Goal: Transaction & Acquisition: Purchase product/service

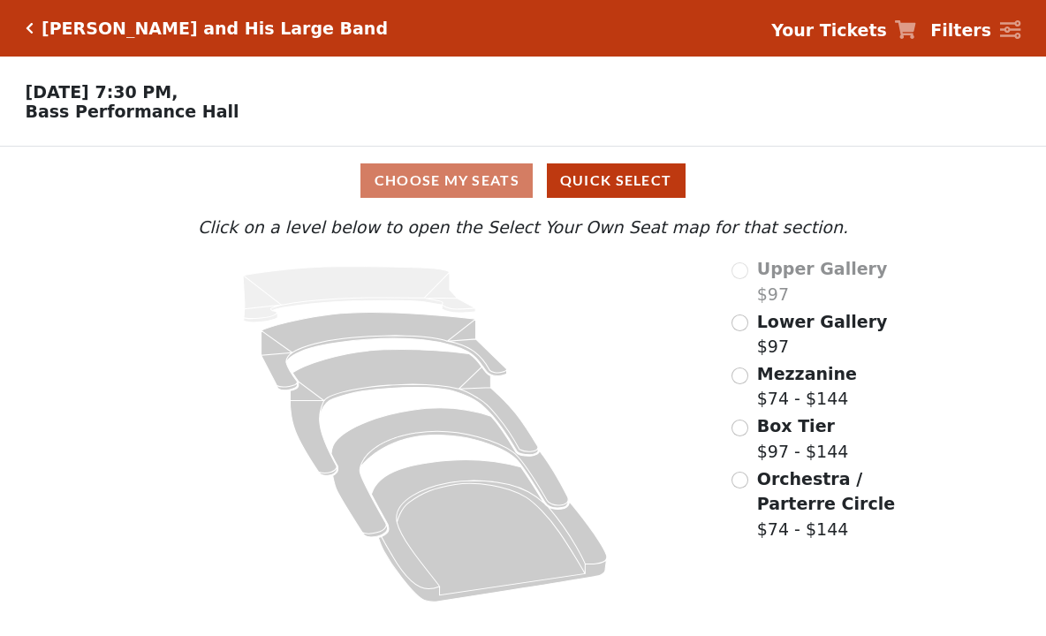
click at [739, 378] on input "radio" at bounding box center [739, 376] width 17 height 17
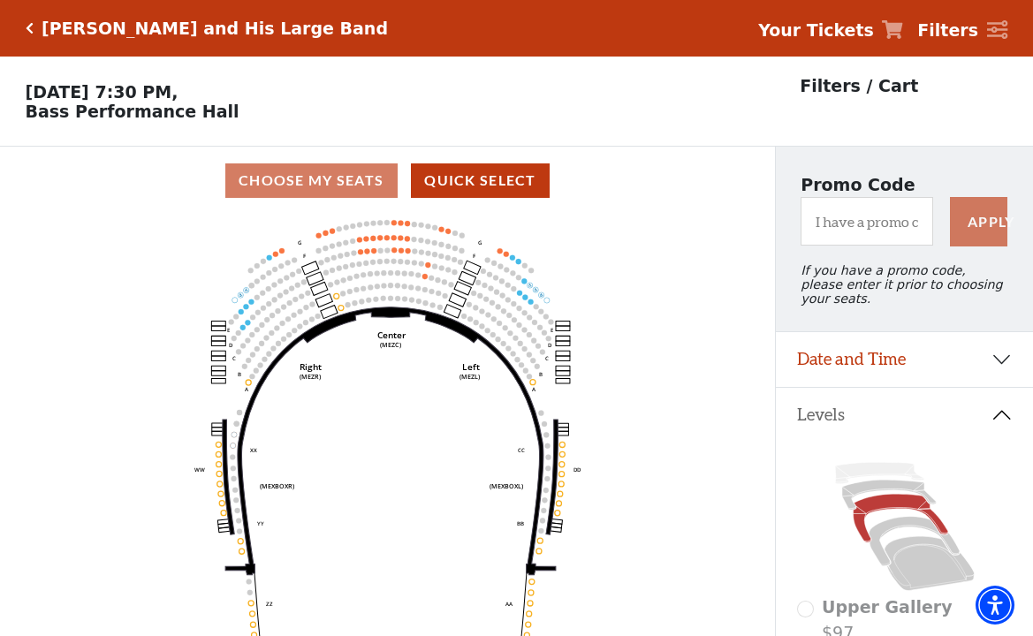
scroll to position [177, 0]
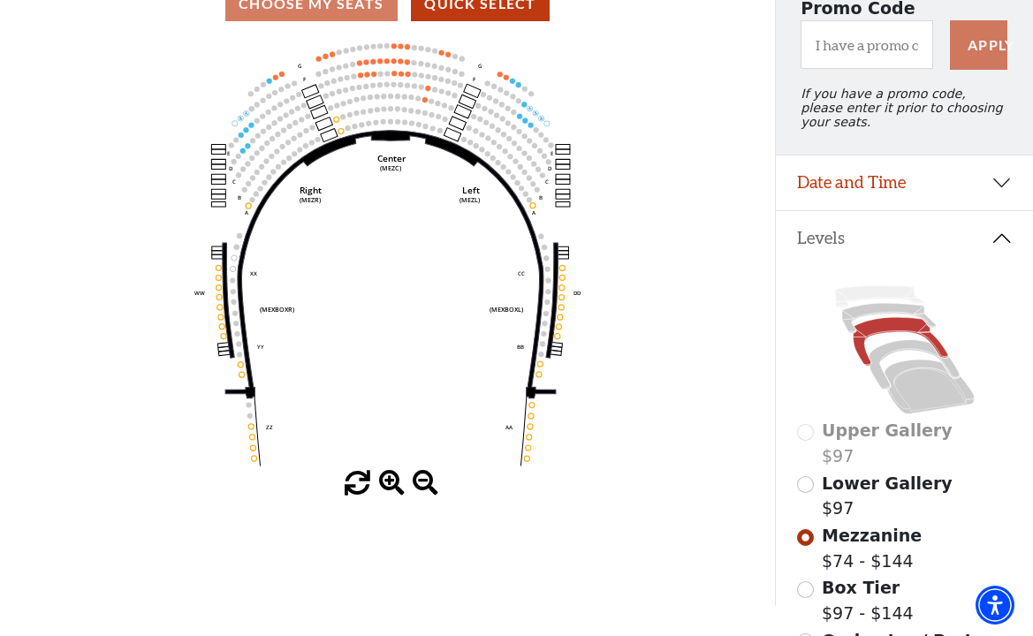
click at [393, 481] on span at bounding box center [392, 484] width 26 height 26
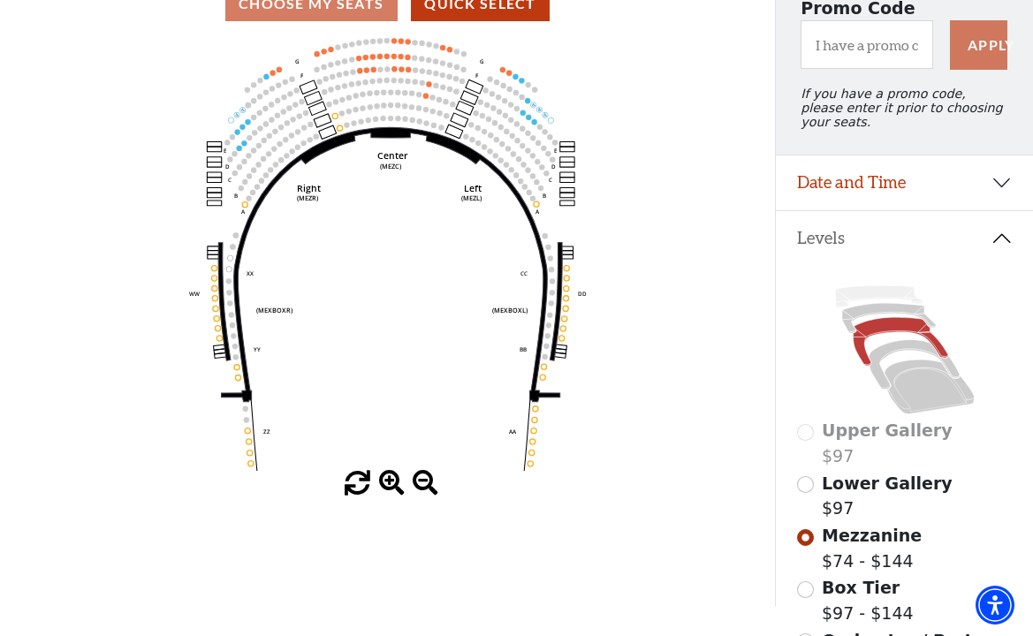
click at [393, 481] on span at bounding box center [392, 484] width 26 height 26
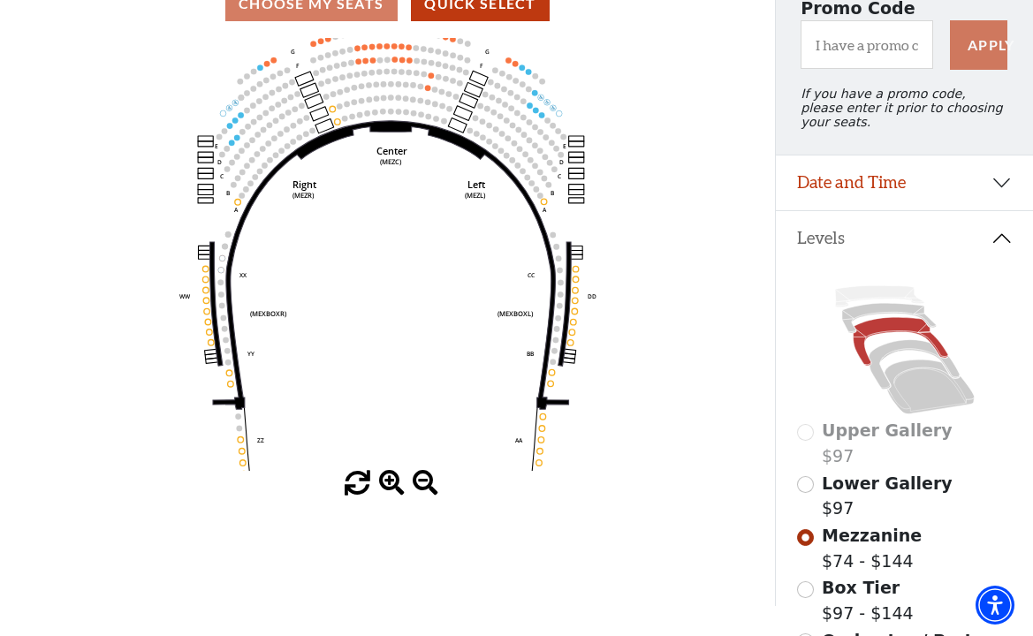
click at [393, 481] on span at bounding box center [392, 484] width 26 height 26
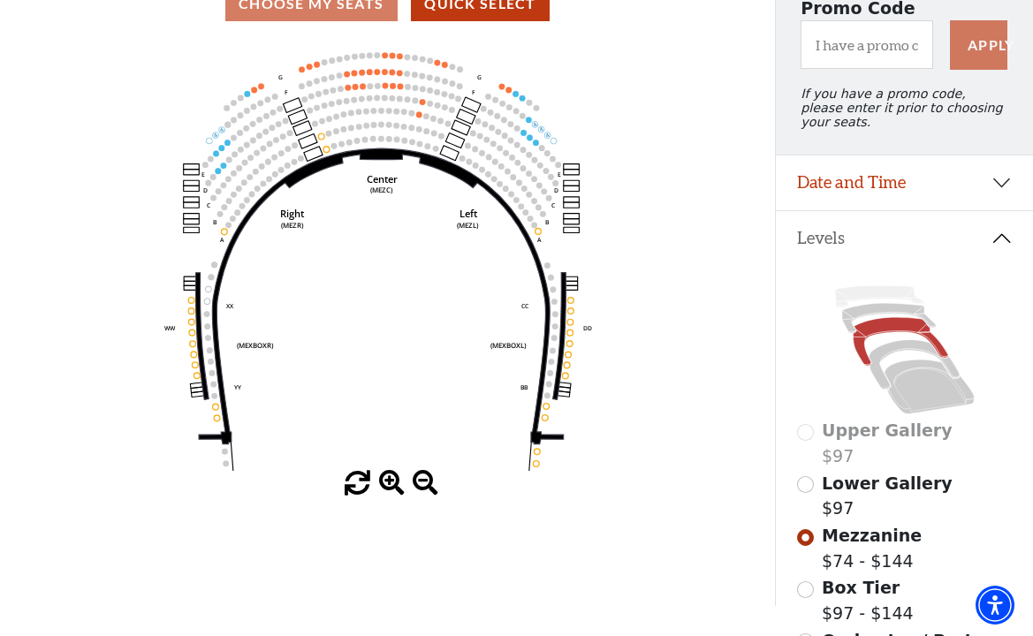
drag, startPoint x: 349, startPoint y: 178, endPoint x: 339, endPoint y: 209, distance: 32.4
click at [339, 209] on icon "Center (MEZC) Right (MEZR) Left (MEZL) (MEXBOXR) (MEXBOXL) XX WW CC DD YY BB ZZ…" at bounding box center [387, 254] width 697 height 433
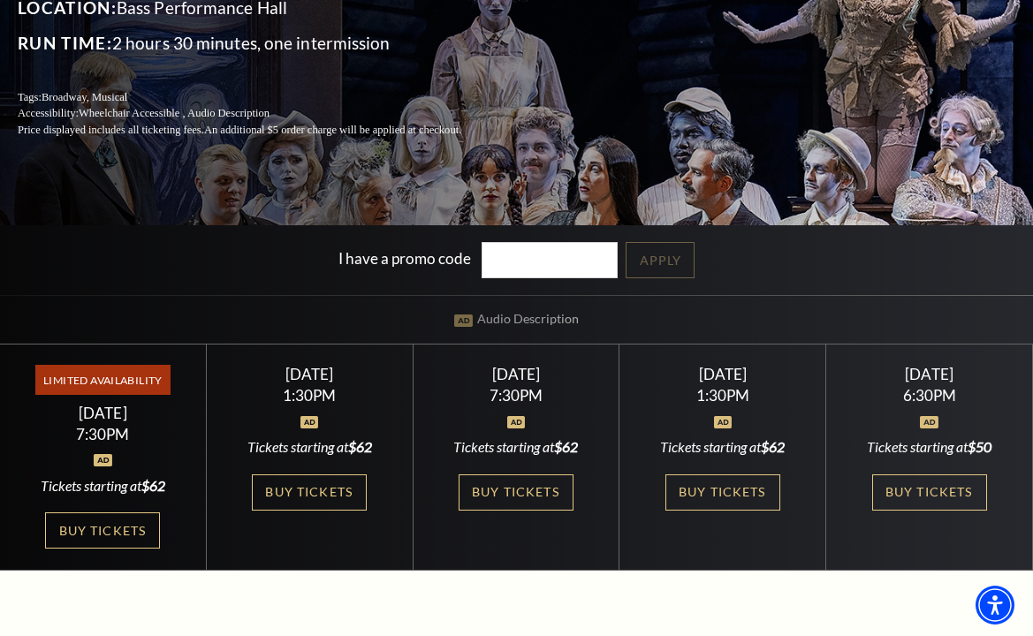
scroll to position [442, 0]
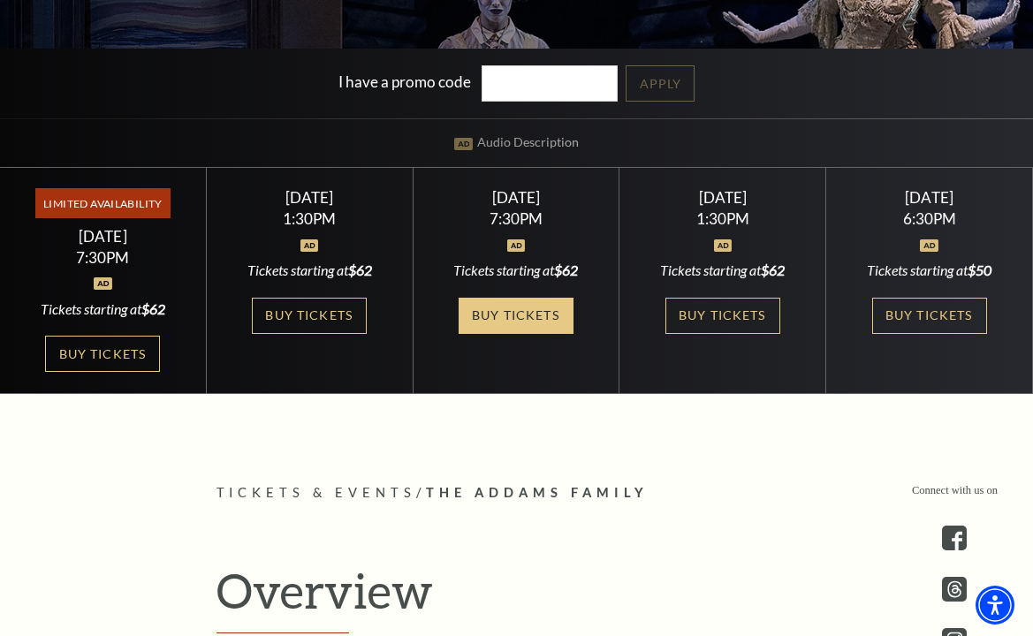
click at [507, 309] on link "Buy Tickets" at bounding box center [516, 316] width 115 height 36
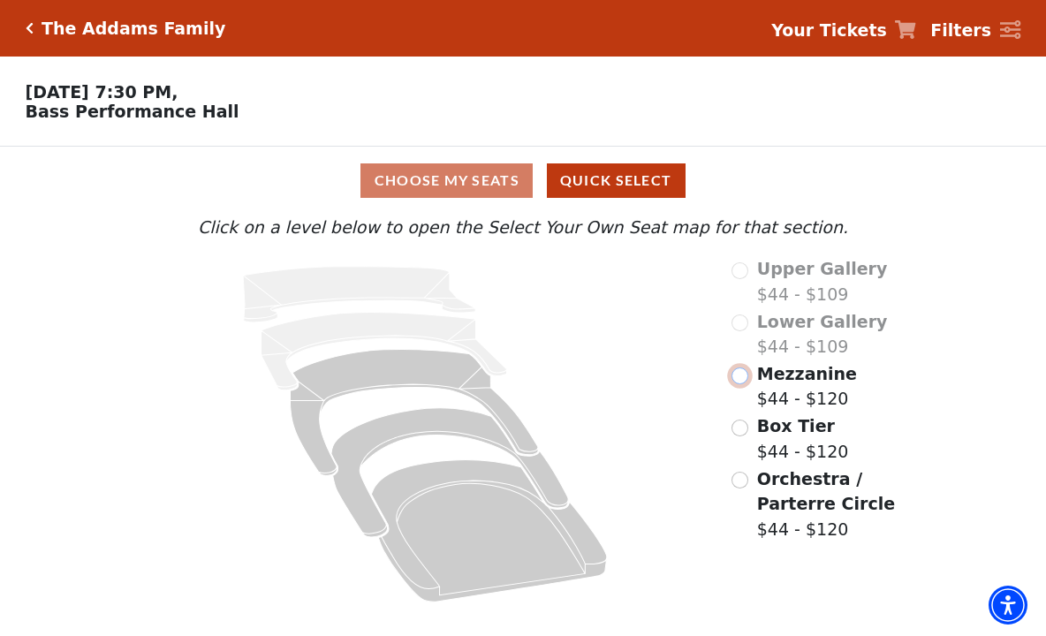
click at [743, 383] on input "Mezzanine$44 - $120\a" at bounding box center [739, 376] width 17 height 17
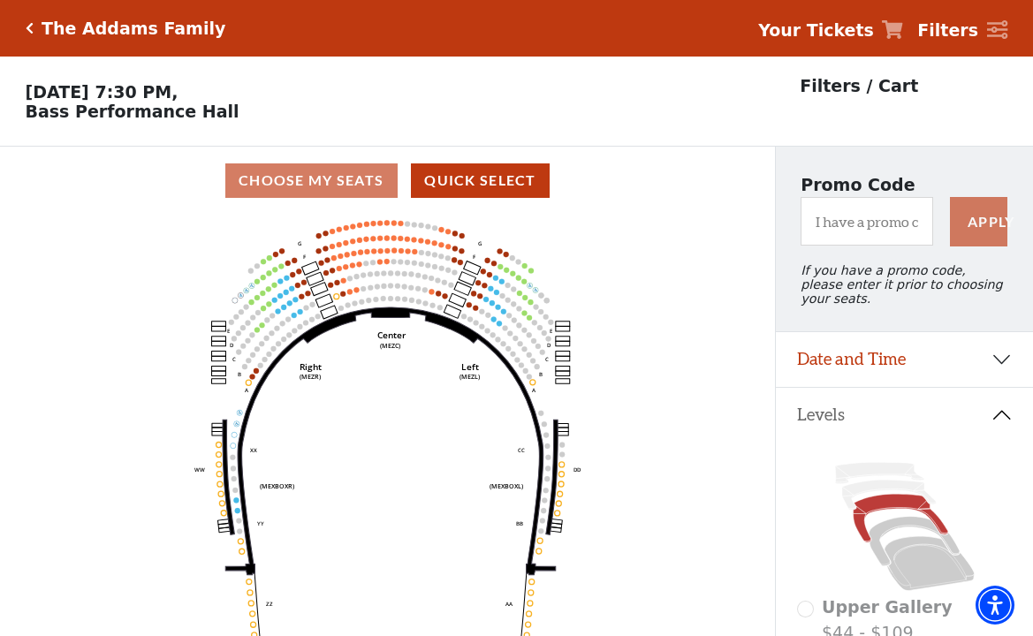
scroll to position [353, 0]
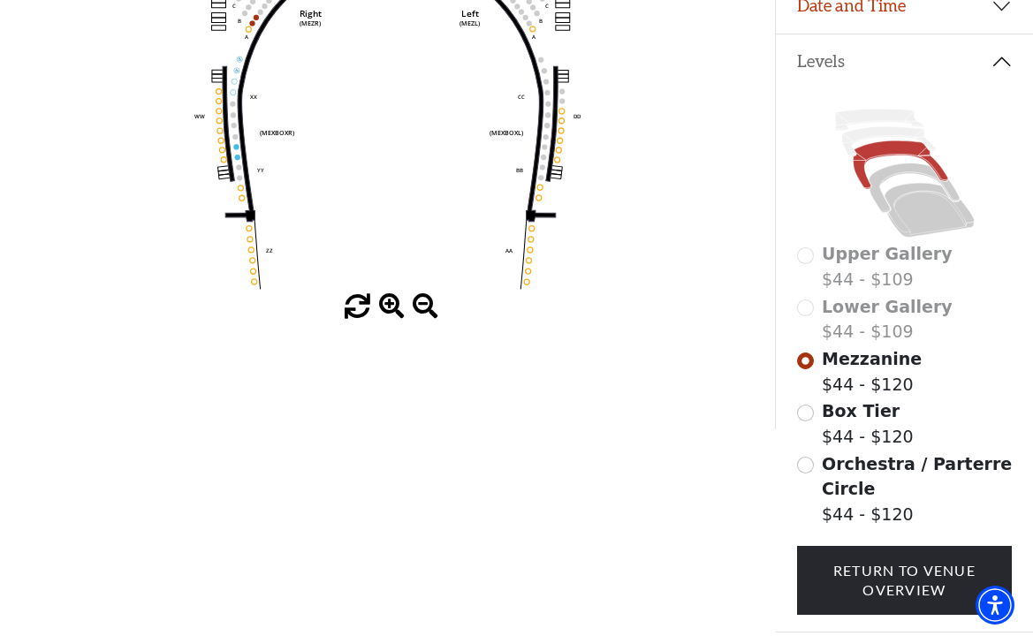
click at [384, 311] on span at bounding box center [392, 307] width 26 height 26
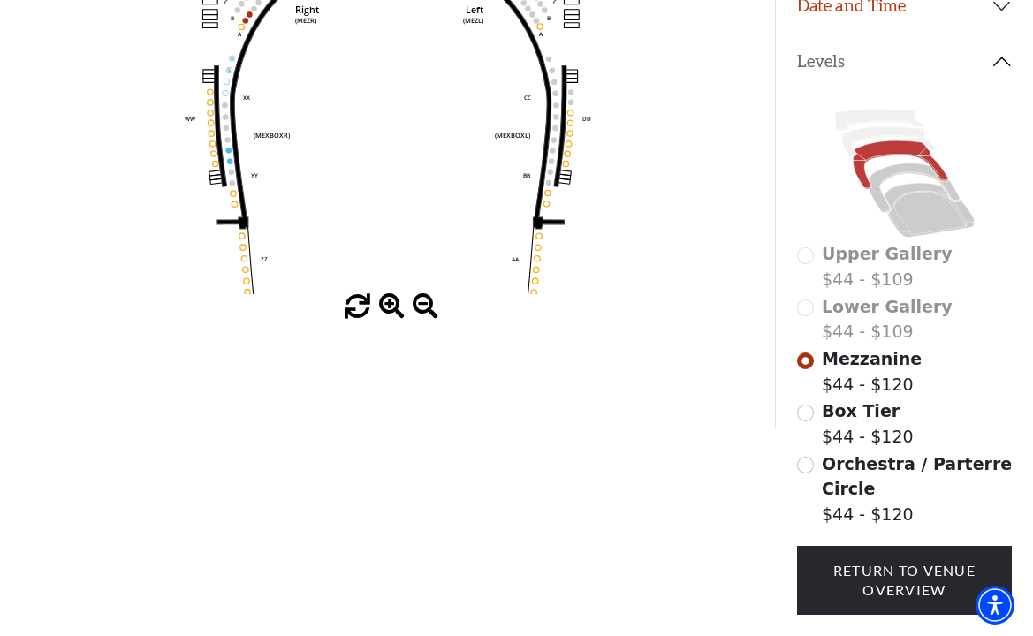
click at [384, 311] on span at bounding box center [392, 307] width 26 height 26
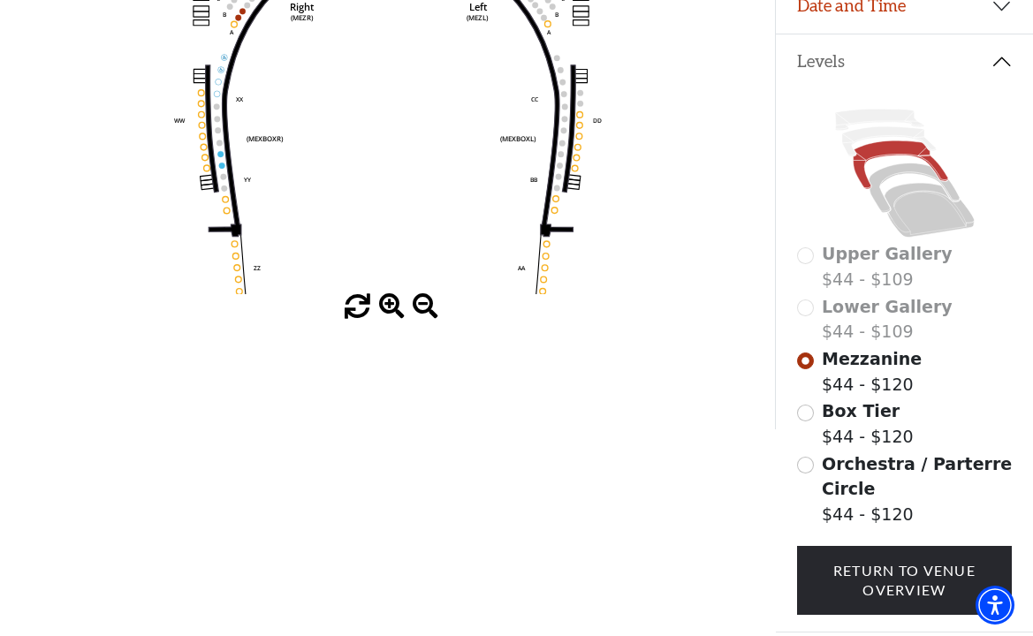
click at [384, 311] on span at bounding box center [392, 307] width 26 height 26
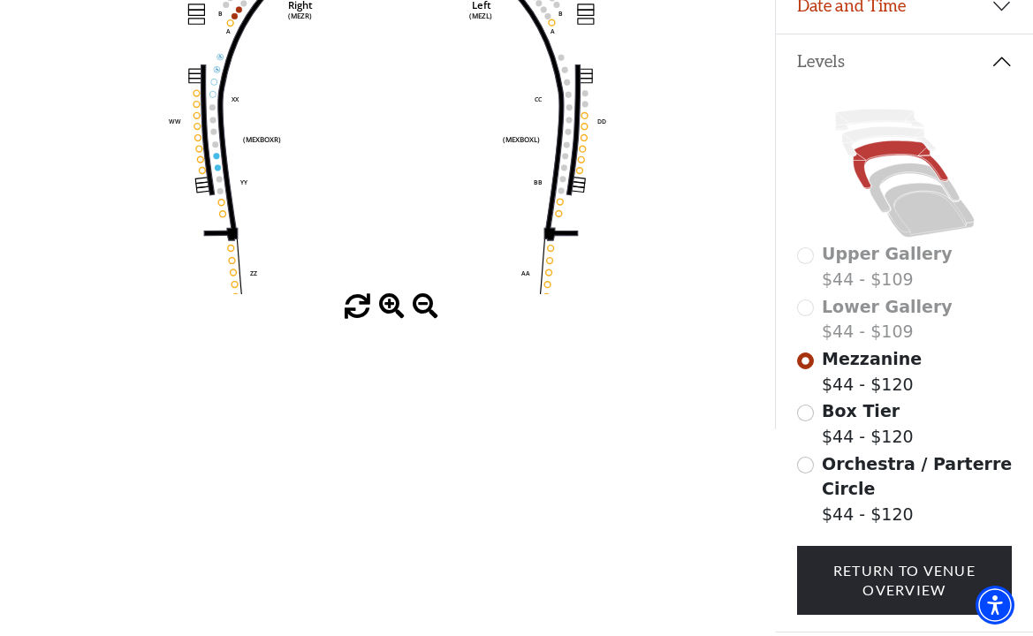
click at [384, 311] on span at bounding box center [392, 307] width 26 height 26
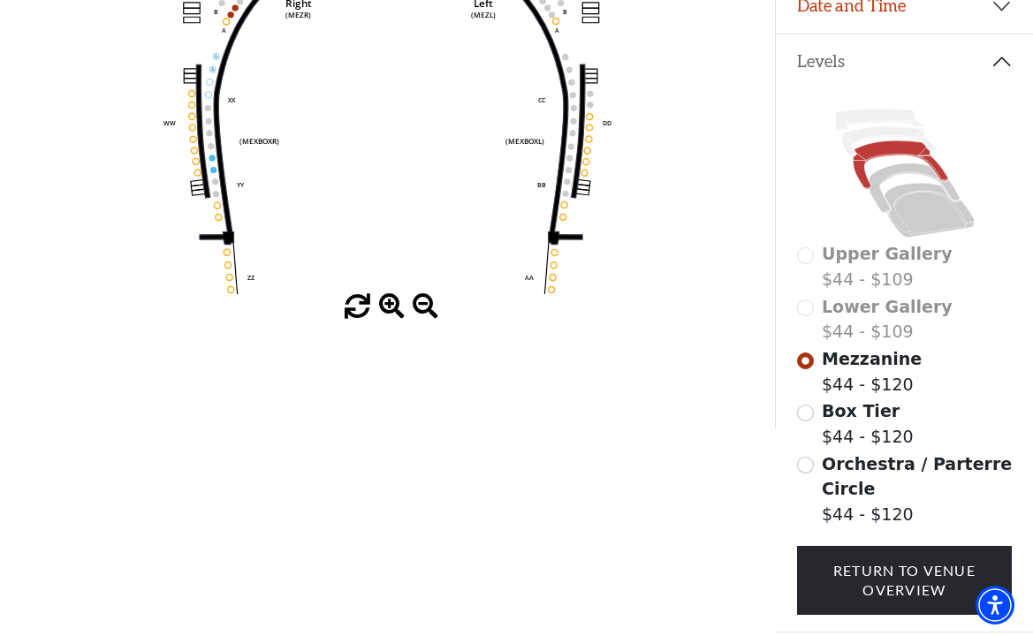
click at [384, 311] on span at bounding box center [392, 307] width 26 height 26
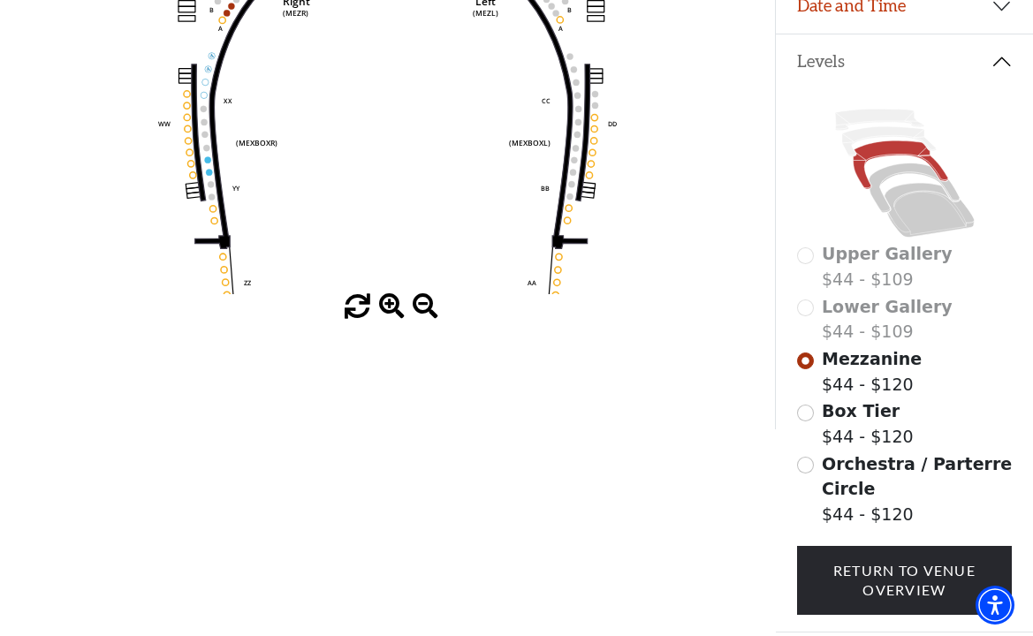
click at [384, 310] on span at bounding box center [392, 307] width 26 height 26
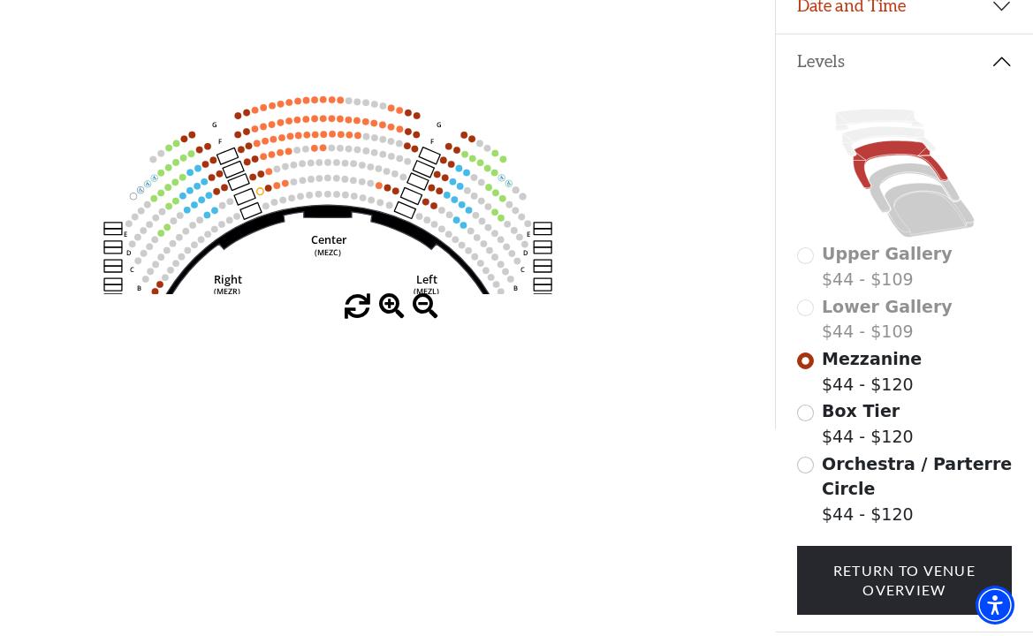
drag, startPoint x: 400, startPoint y: 194, endPoint x: 323, endPoint y: 422, distance: 240.5
click at [330, 429] on div "Choose My Seats Quick Select Current Level Mezzanine Click on a level below to …" at bounding box center [387, 111] width 775 height 636
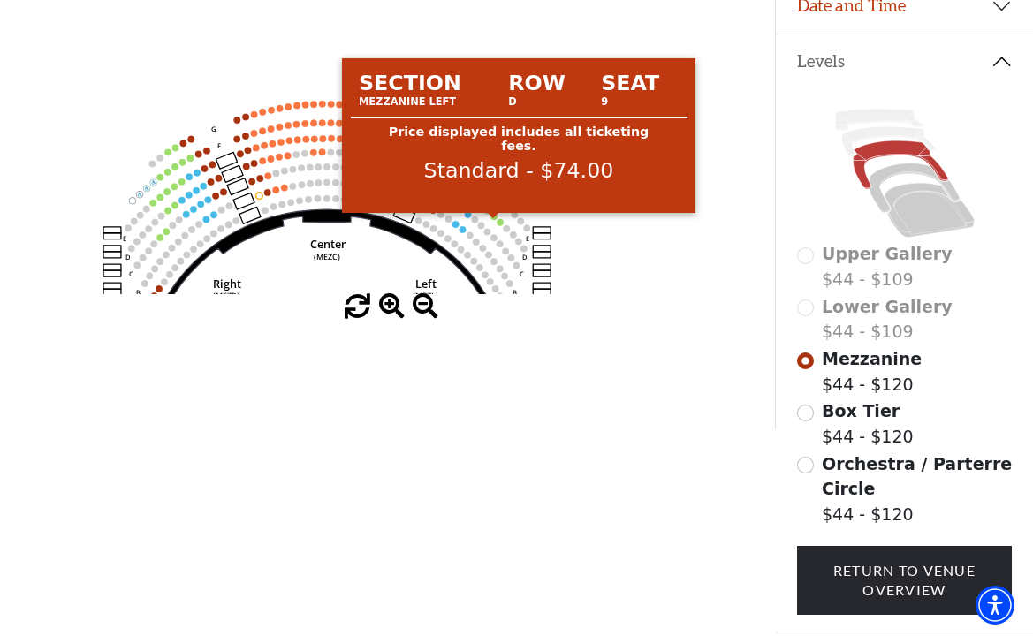
click at [495, 220] on circle at bounding box center [493, 216] width 7 height 7
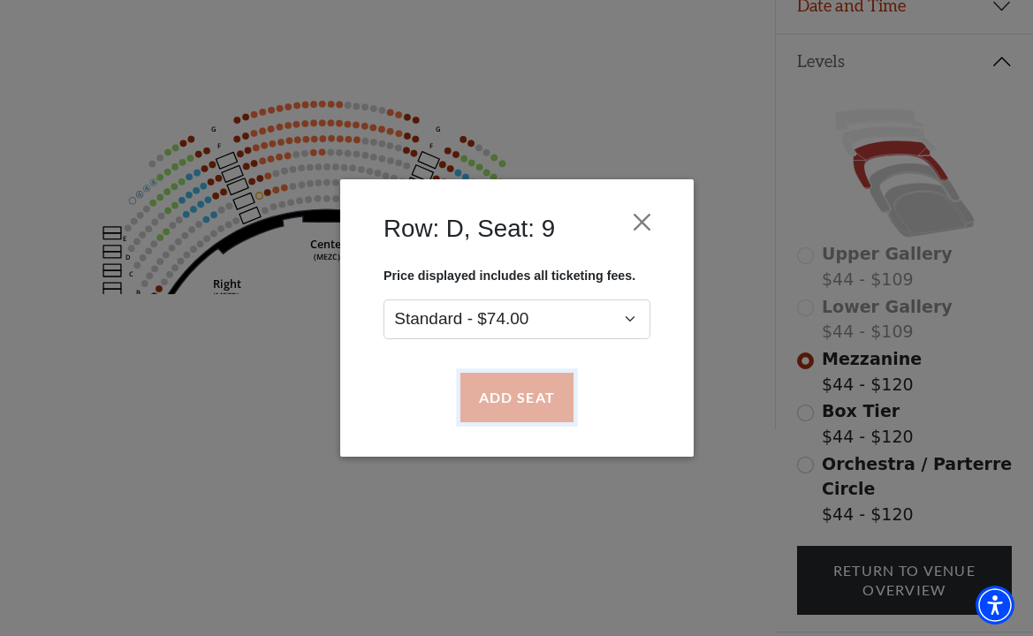
click at [485, 399] on button "Add Seat" at bounding box center [515, 397] width 113 height 49
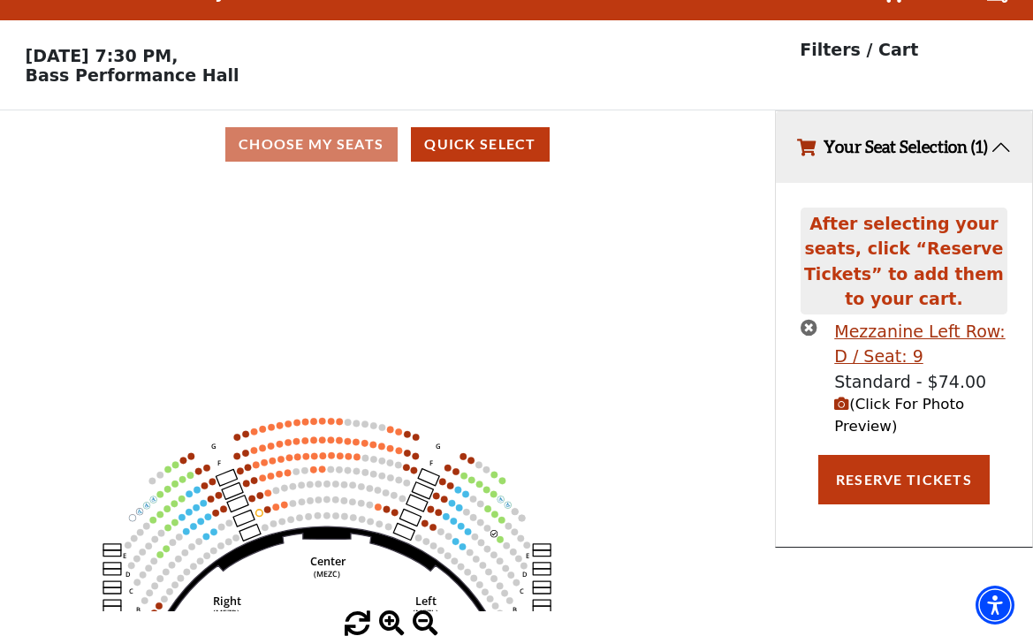
scroll to position [0, 0]
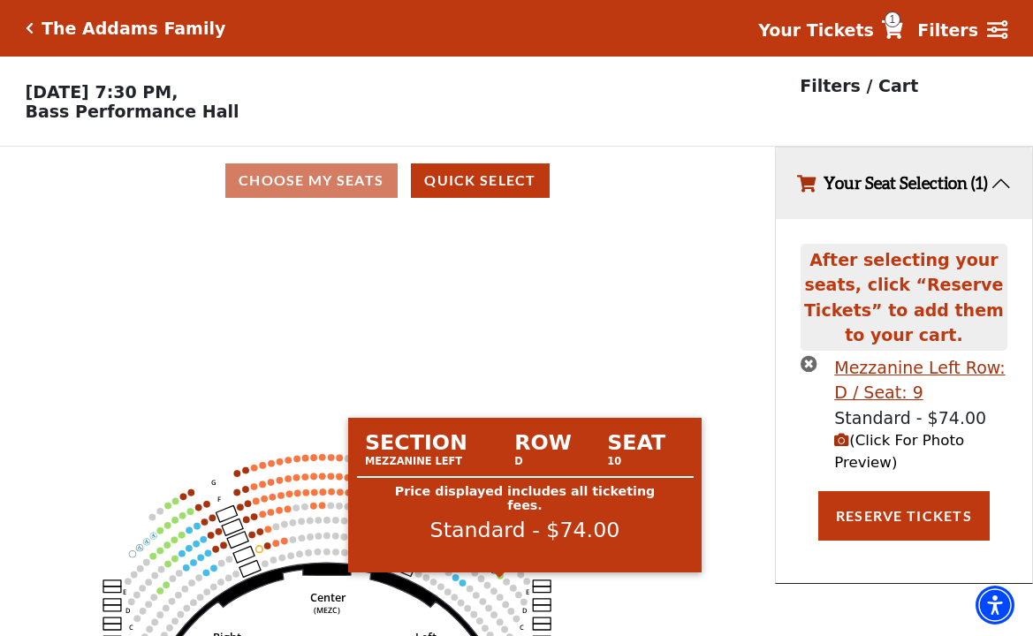
click at [499, 580] on circle at bounding box center [499, 575] width 7 height 7
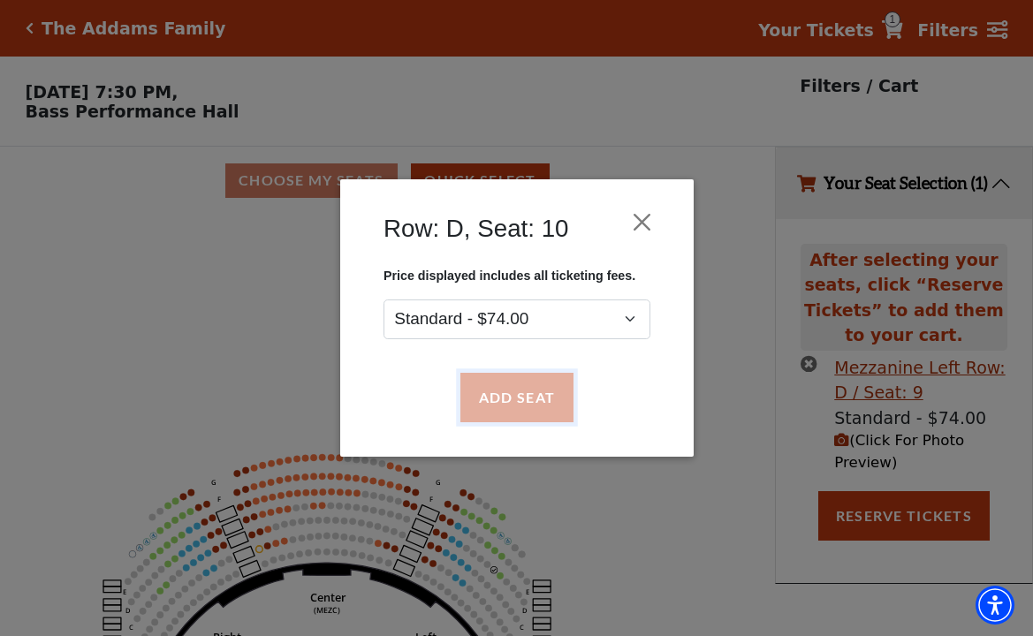
click at [488, 397] on button "Add Seat" at bounding box center [515, 397] width 113 height 49
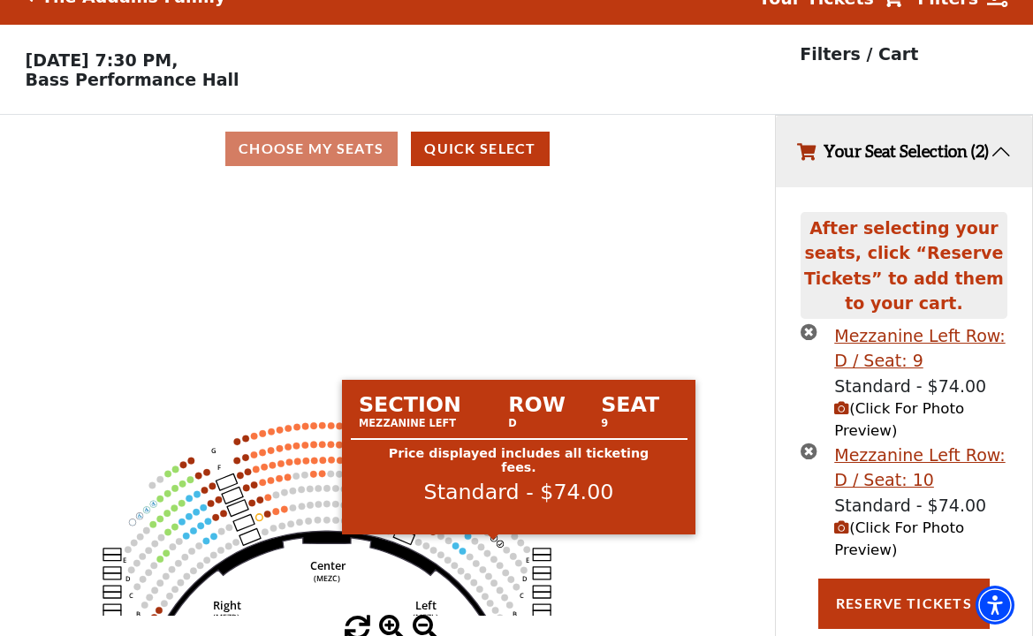
click at [495, 542] on circle at bounding box center [493, 537] width 7 height 7
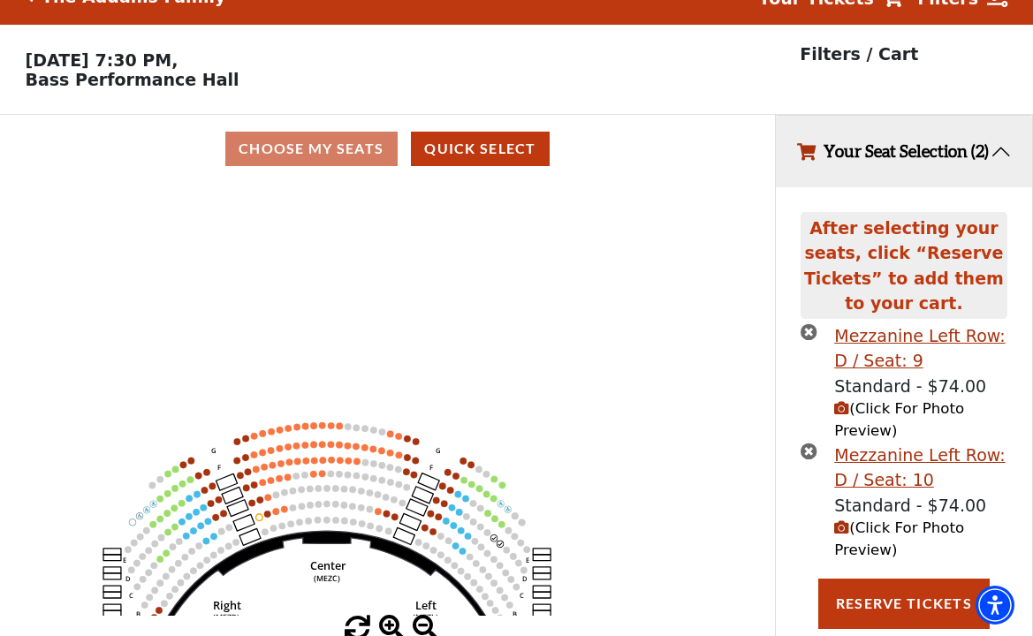
click at [812, 338] on icon "times-circle" at bounding box center [808, 331] width 17 height 17
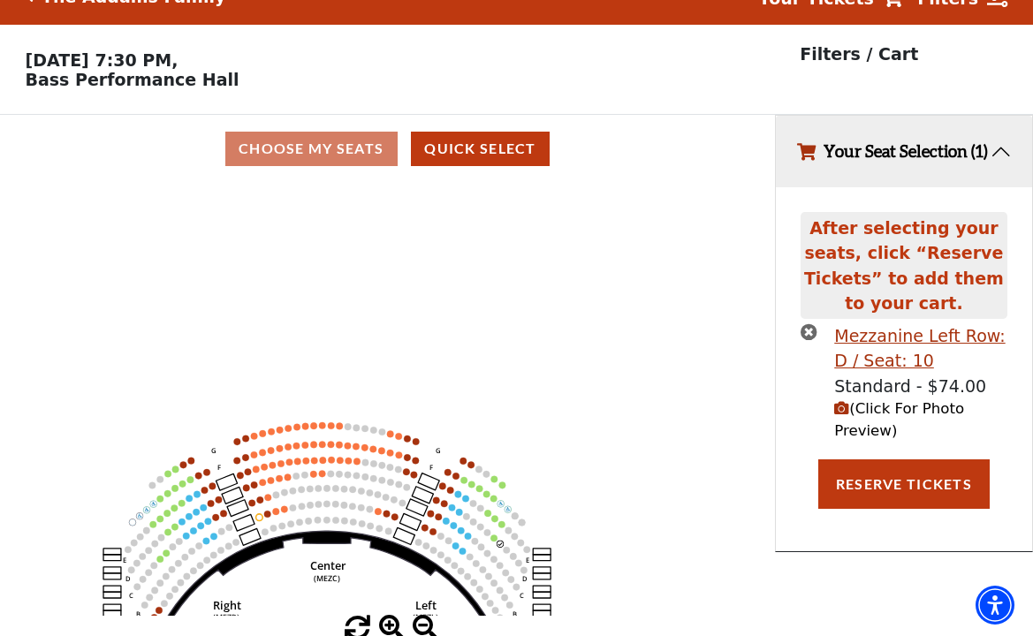
click at [808, 335] on icon "times-circle" at bounding box center [808, 331] width 17 height 17
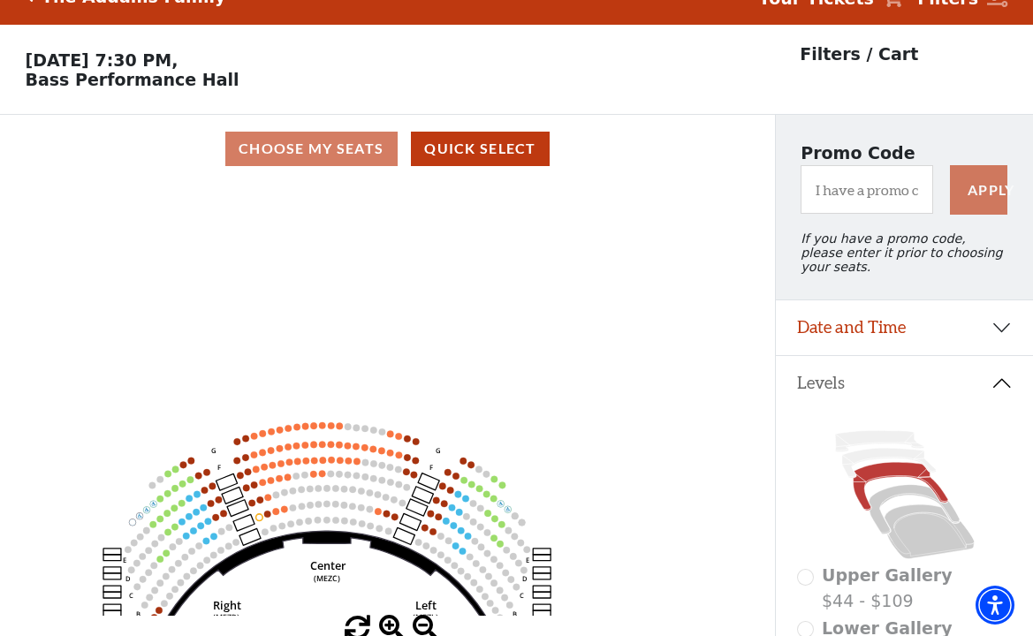
scroll to position [330, 0]
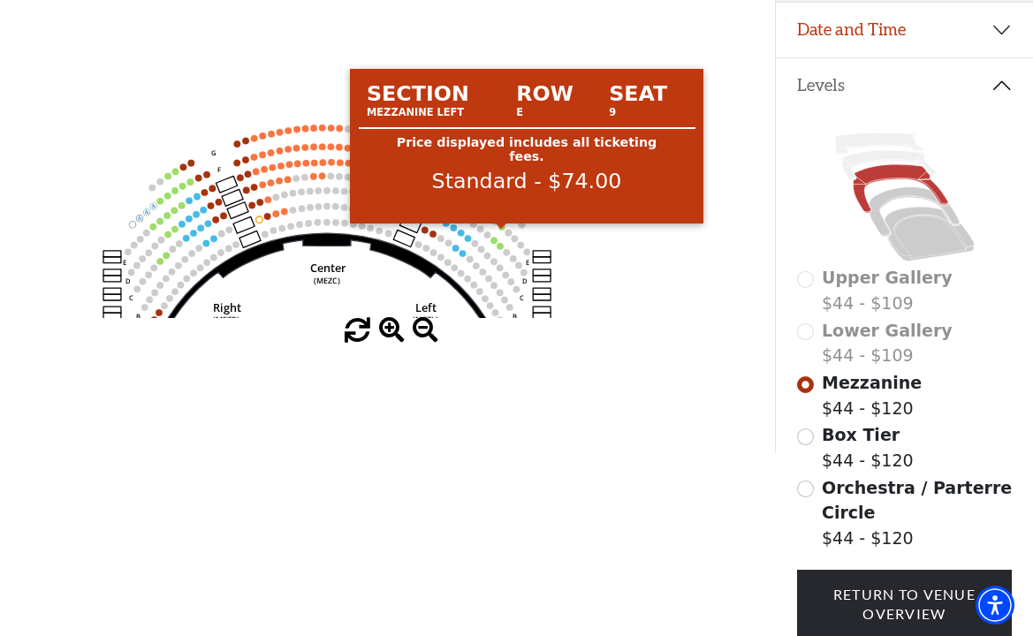
click at [502, 231] on circle at bounding box center [501, 227] width 7 height 7
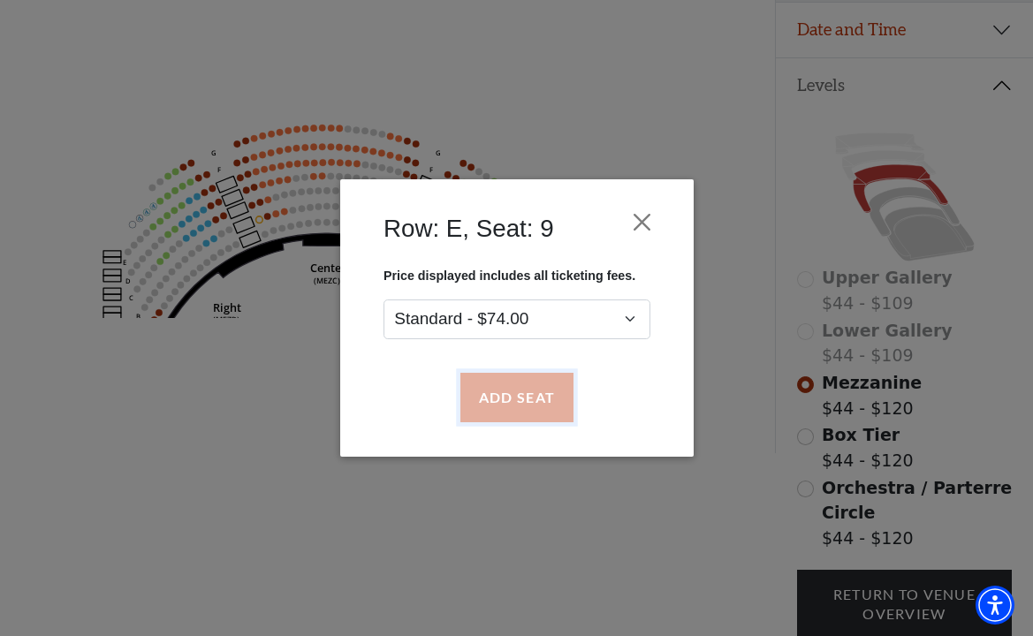
click at [489, 398] on button "Add Seat" at bounding box center [515, 397] width 113 height 49
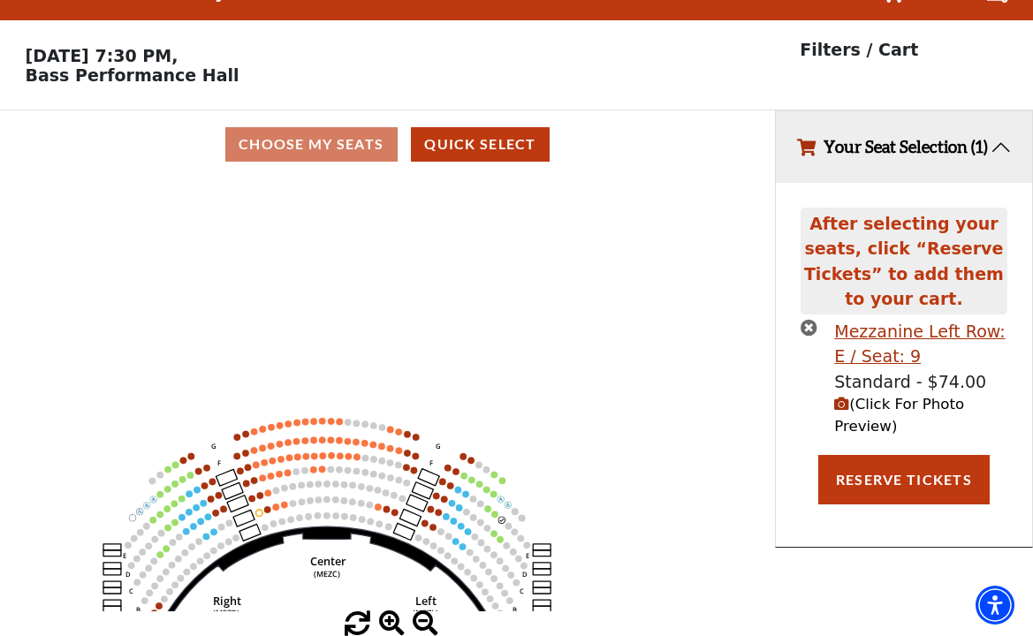
scroll to position [0, 0]
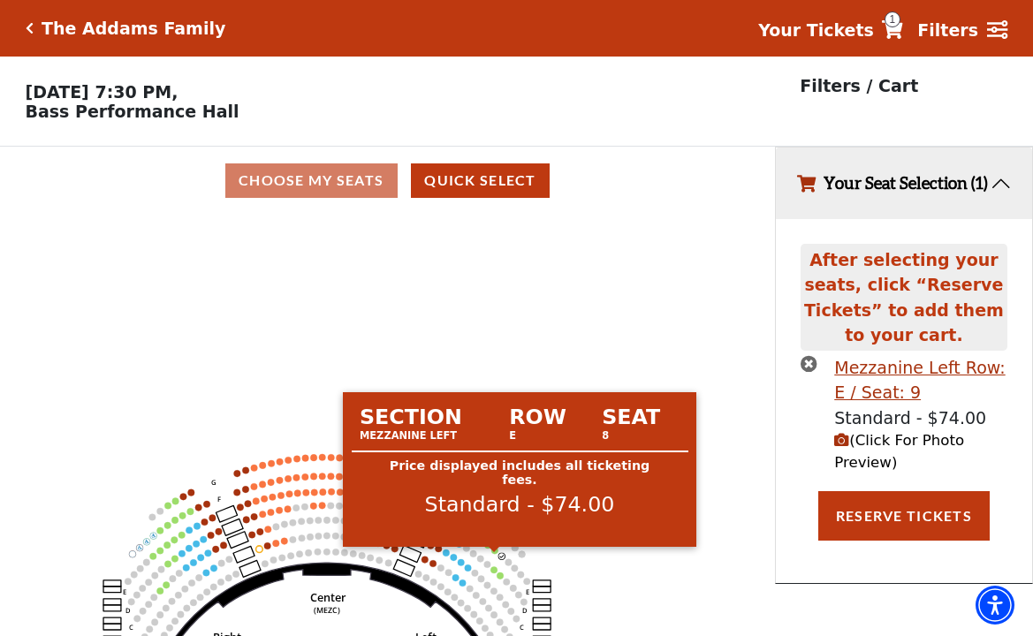
click at [495, 554] on circle at bounding box center [494, 550] width 7 height 7
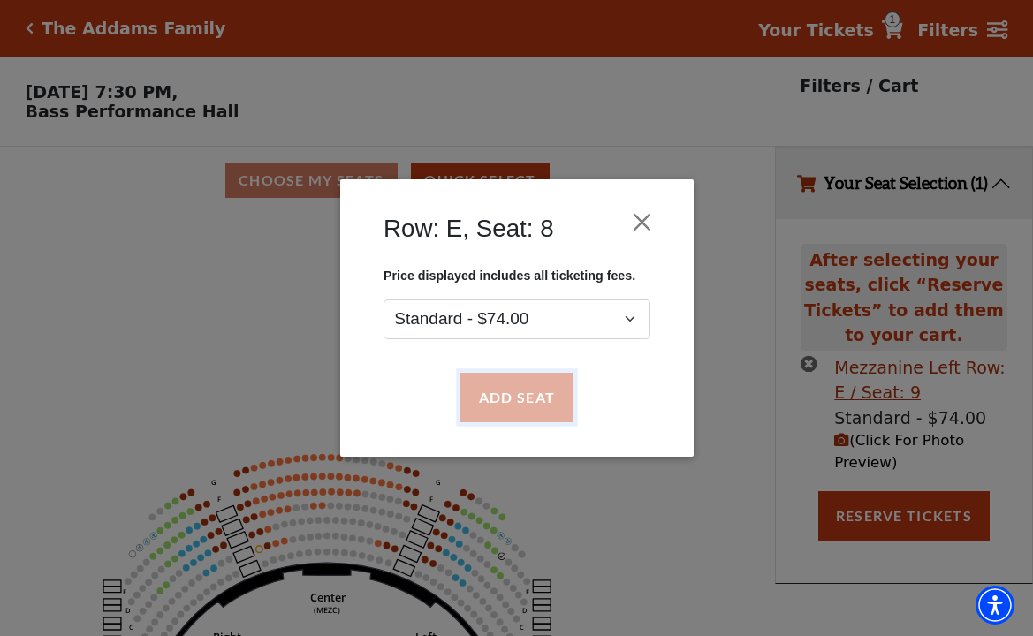
click at [505, 384] on button "Add Seat" at bounding box center [515, 397] width 113 height 49
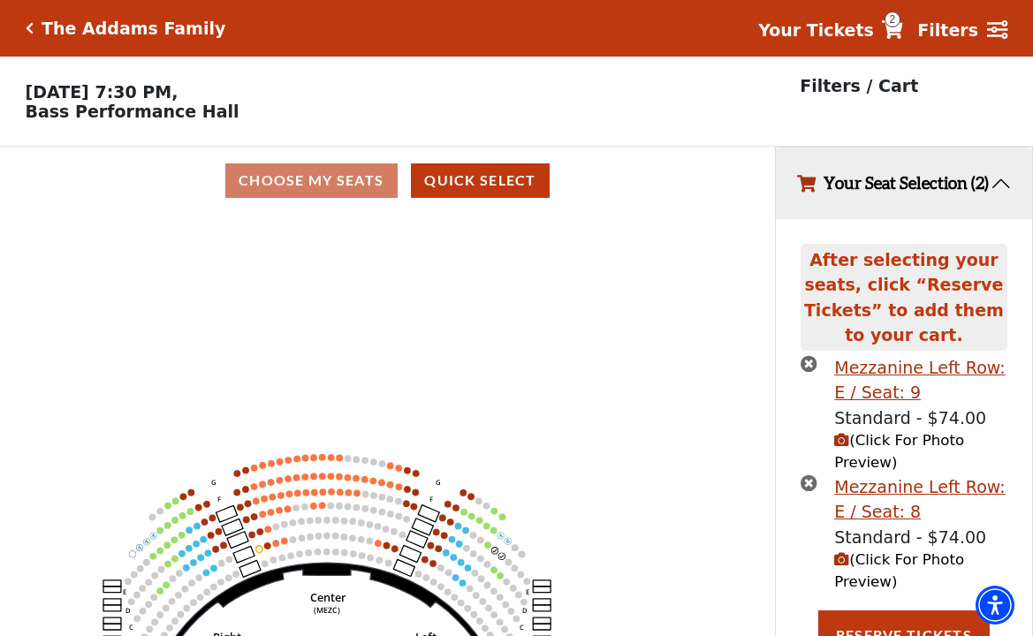
scroll to position [32, 0]
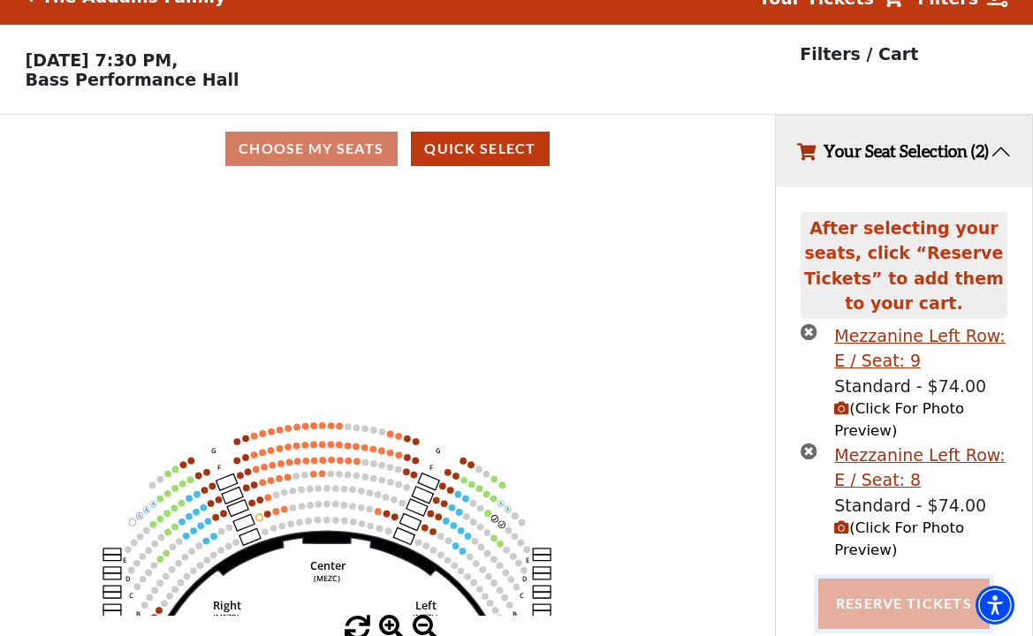
click at [862, 593] on button "Reserve Tickets" at bounding box center [903, 603] width 171 height 49
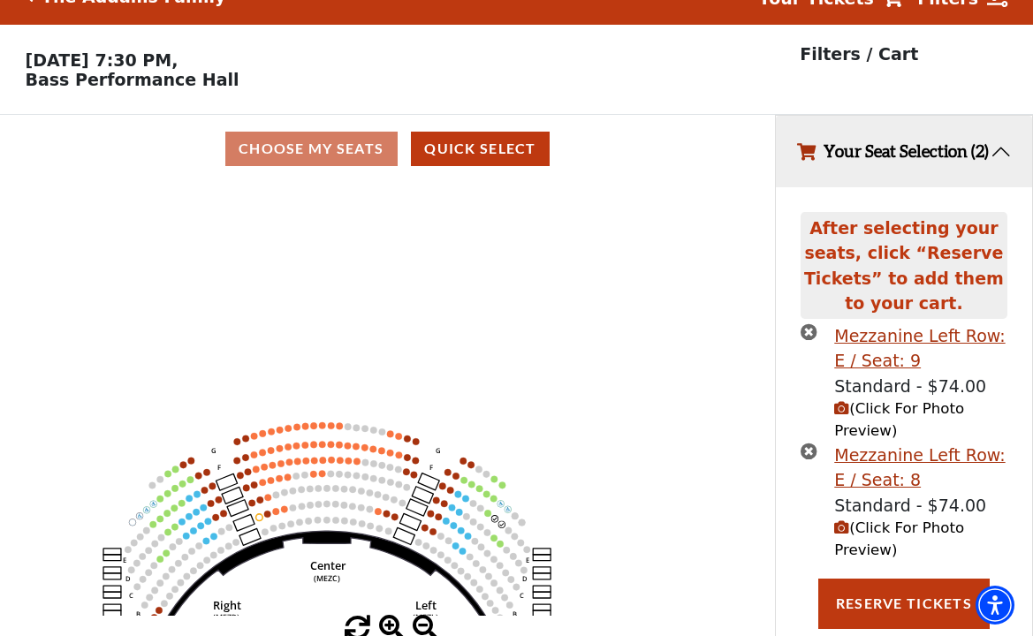
scroll to position [120, 0]
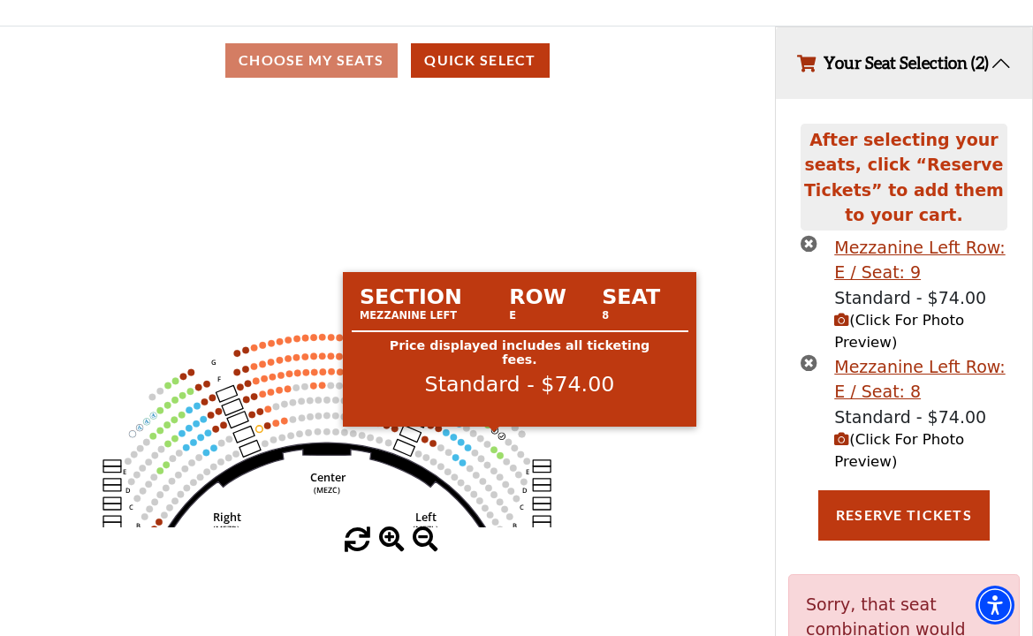
click at [492, 434] on circle at bounding box center [494, 430] width 7 height 7
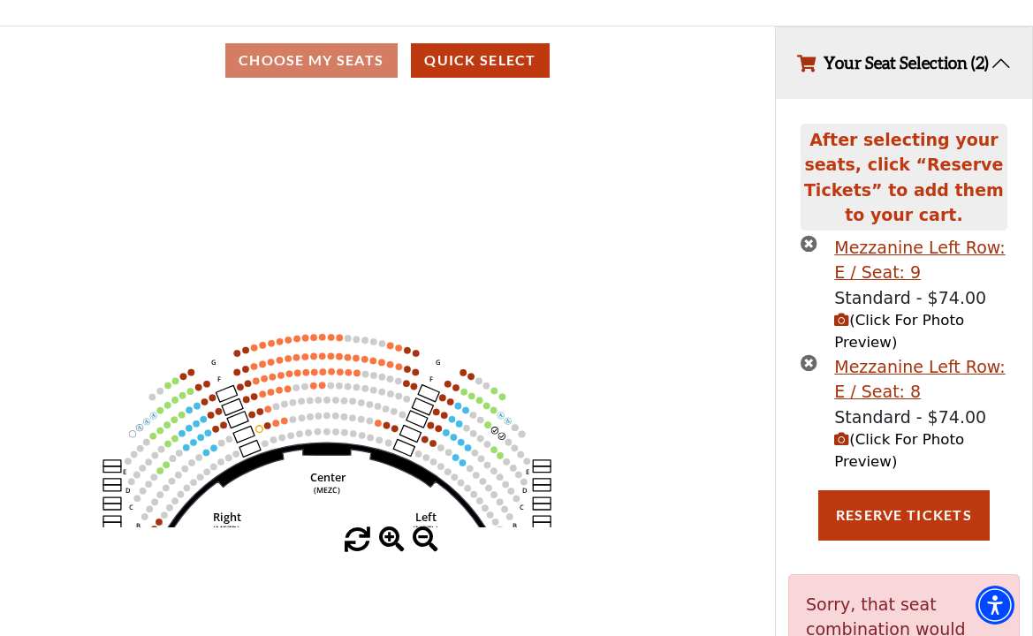
click at [805, 367] on icon "times-circle" at bounding box center [808, 362] width 17 height 17
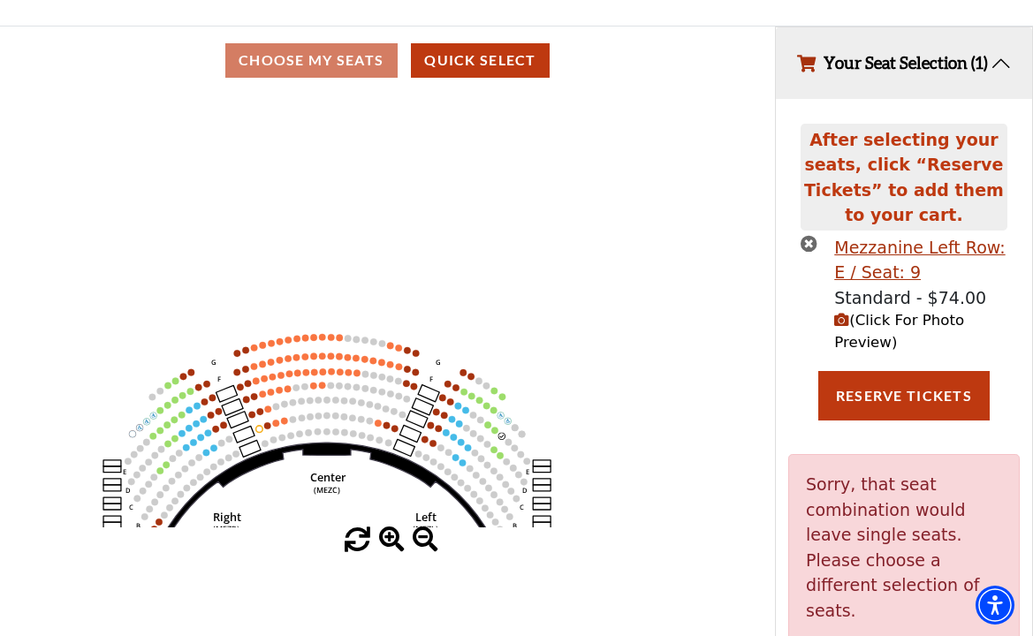
click at [807, 252] on icon "times-circle" at bounding box center [808, 243] width 17 height 17
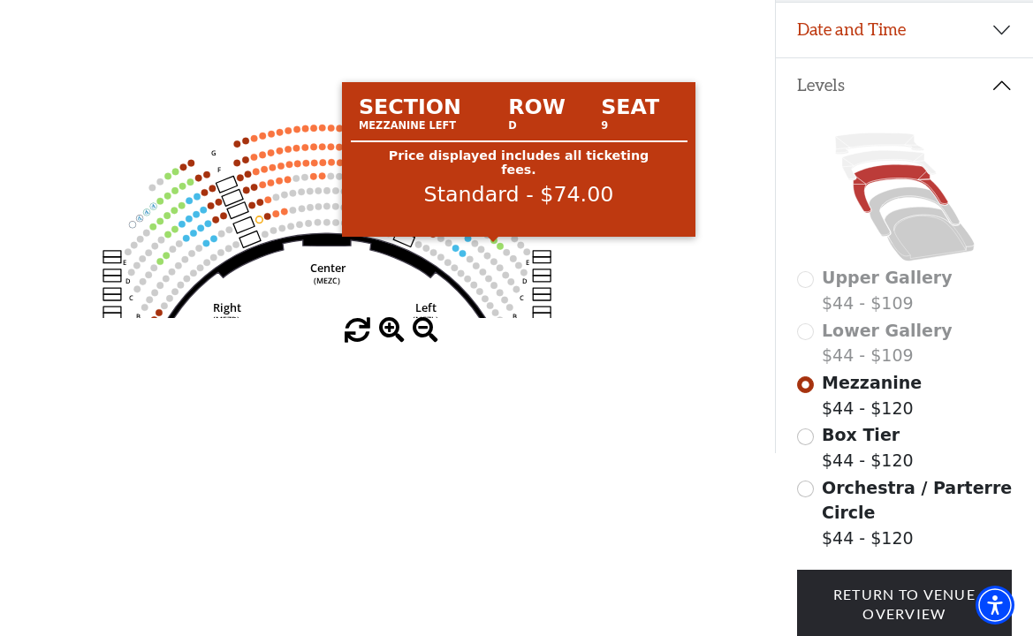
click at [494, 244] on circle at bounding box center [493, 240] width 7 height 7
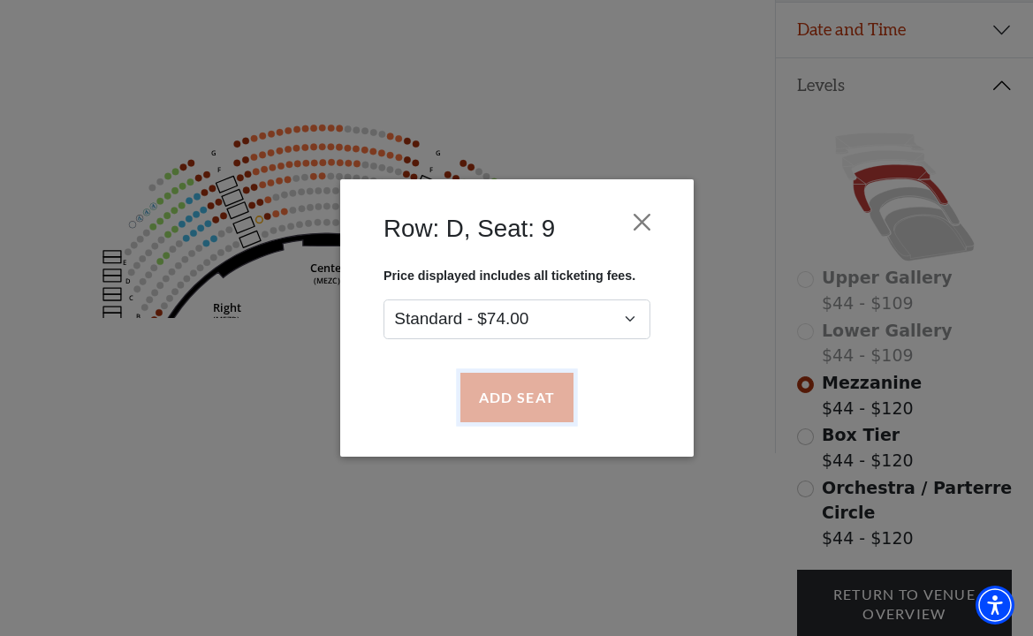
click at [502, 404] on button "Add Seat" at bounding box center [515, 397] width 113 height 49
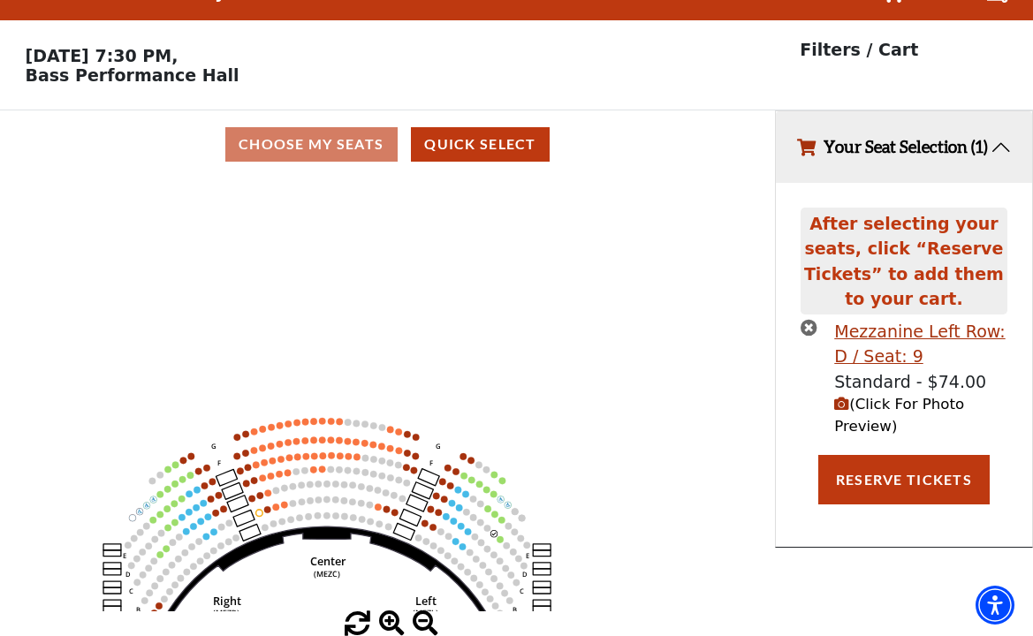
scroll to position [0, 0]
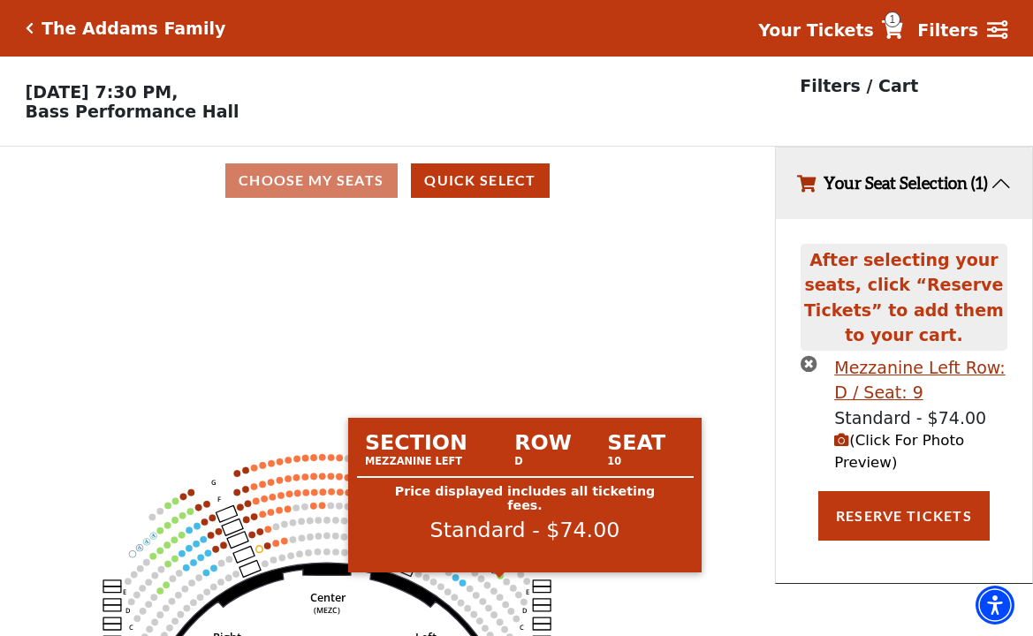
click at [501, 580] on circle at bounding box center [499, 575] width 7 height 7
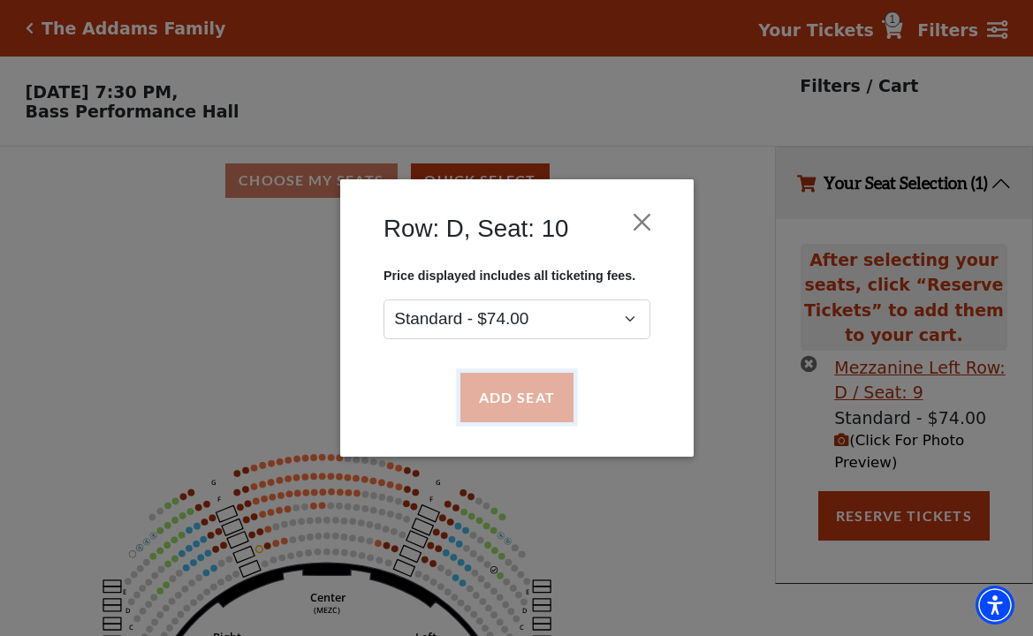
click at [491, 391] on button "Add Seat" at bounding box center [515, 397] width 113 height 49
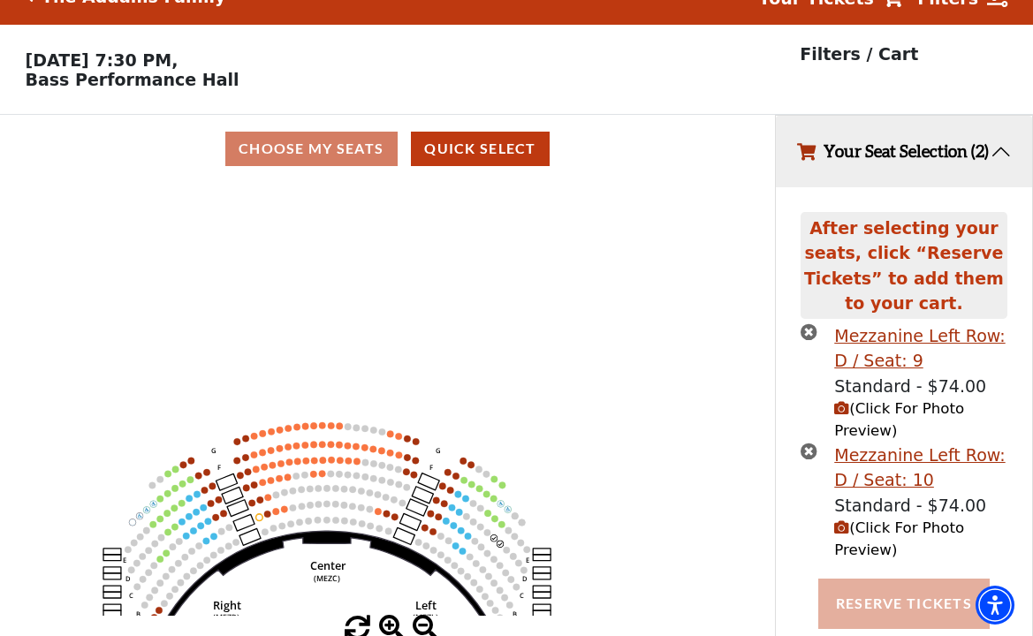
scroll to position [74, 0]
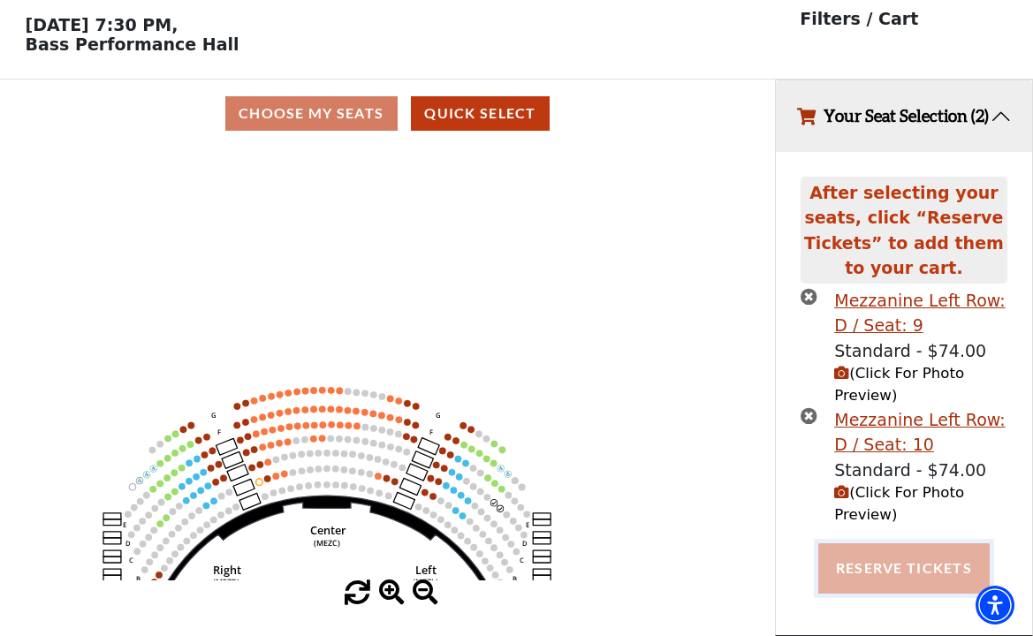
click at [883, 560] on button "Reserve Tickets" at bounding box center [903, 567] width 171 height 49
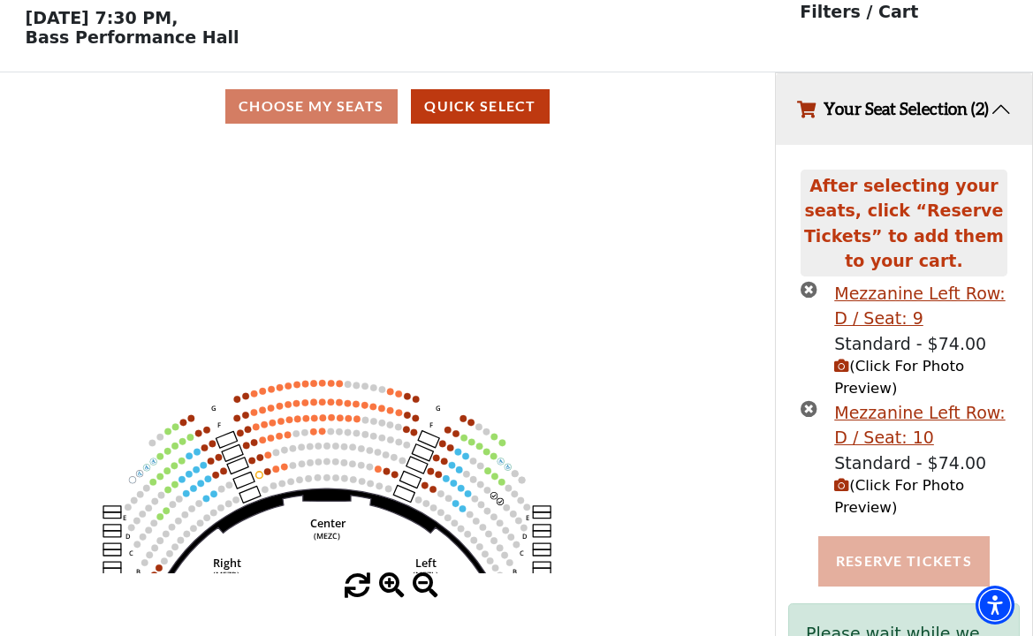
scroll to position [177, 0]
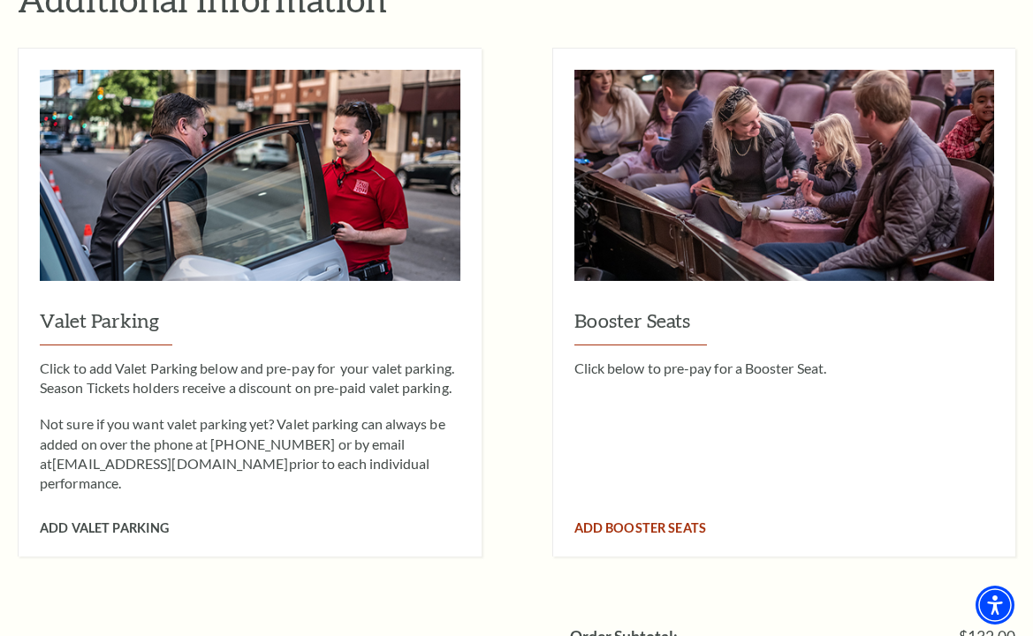
scroll to position [1590, 0]
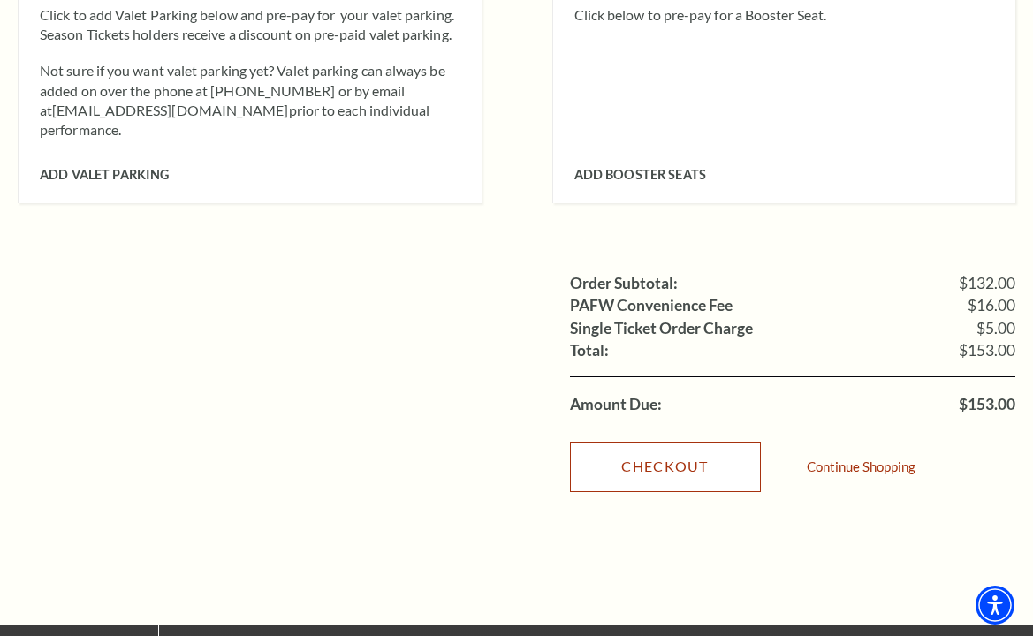
click at [688, 442] on link "Checkout" at bounding box center [665, 466] width 191 height 49
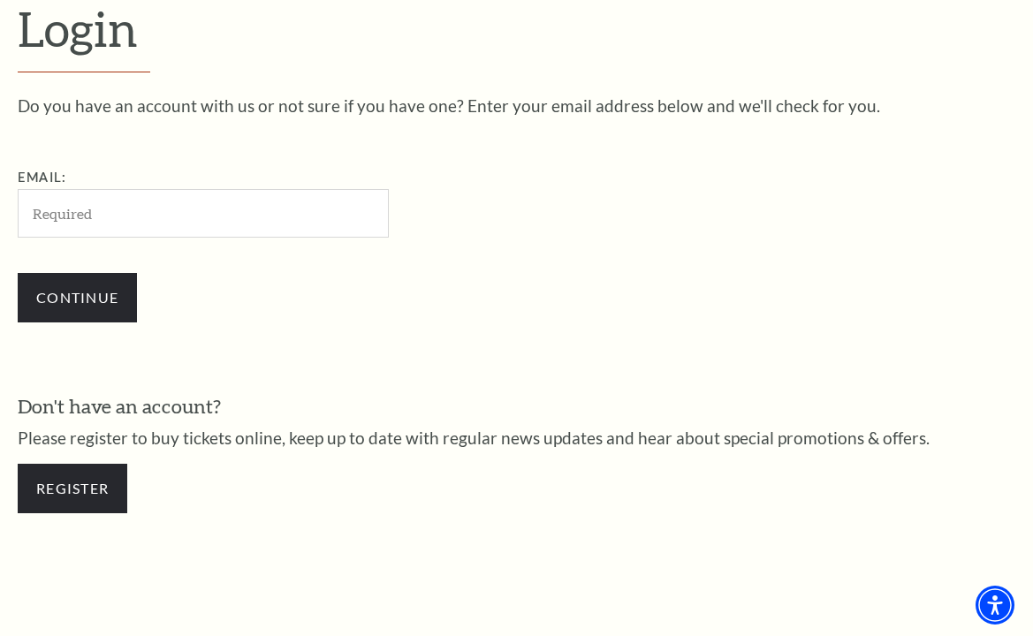
click at [936, 551] on div "Login Do you have an account with us or not sure if you have one? Enter your em…" at bounding box center [516, 265] width 1033 height 761
click at [107, 212] on input "Email:" at bounding box center [203, 213] width 371 height 49
paste input "[EMAIL_ADDRESS][DOMAIN_NAME]"
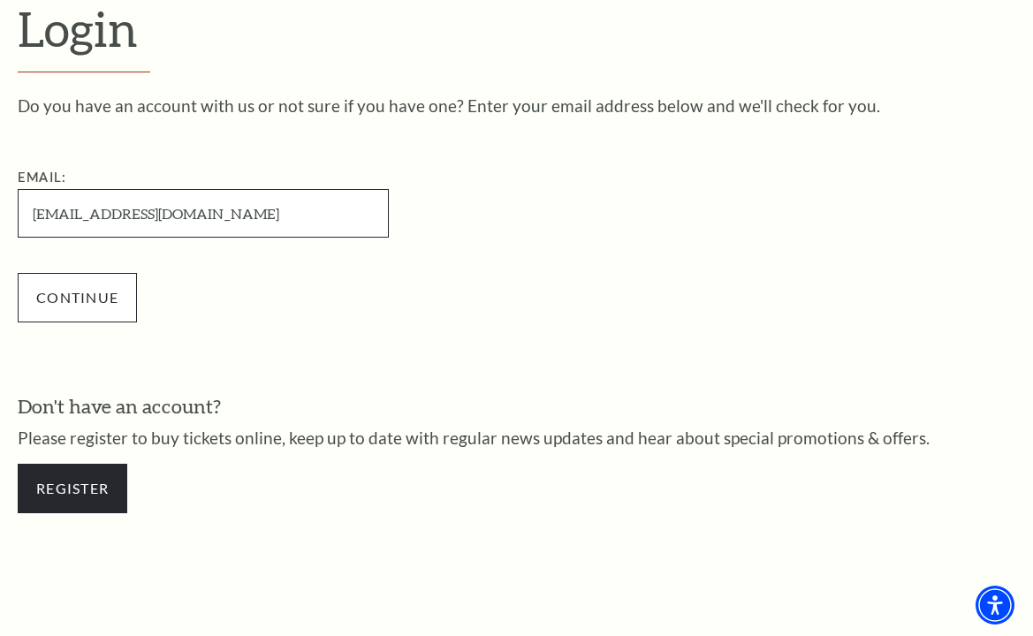
type input "[EMAIL_ADDRESS][DOMAIN_NAME]"
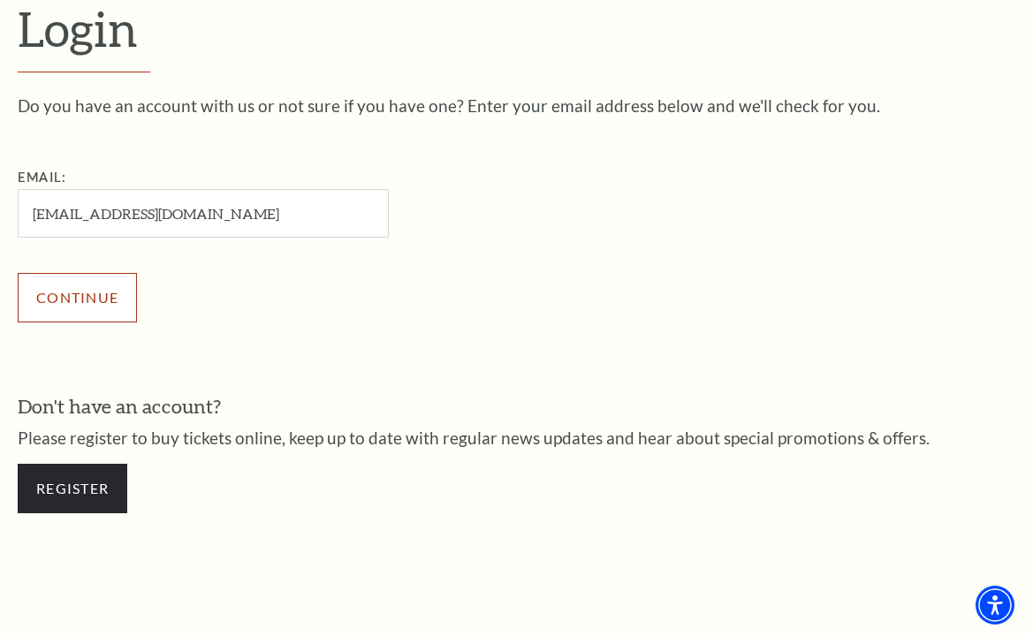
click at [79, 292] on input "Continue" at bounding box center [77, 297] width 119 height 49
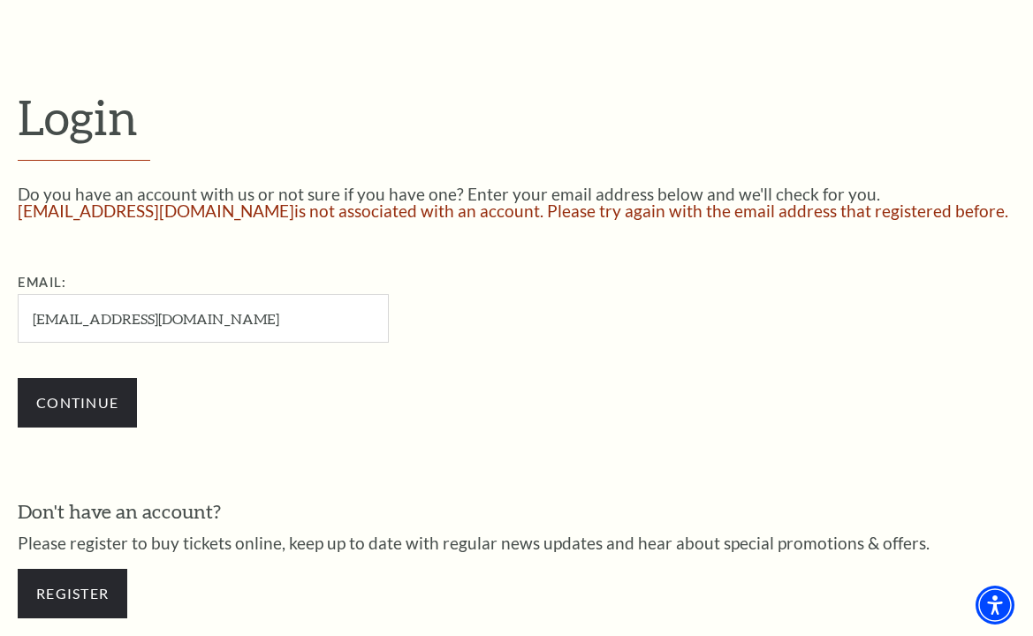
scroll to position [542, 0]
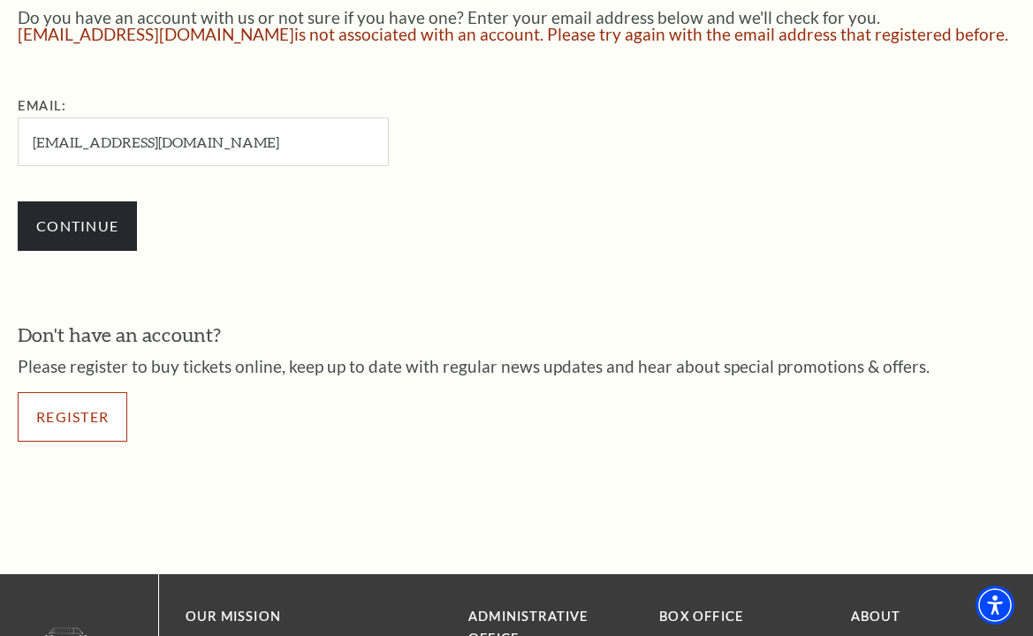
click at [82, 421] on link "Register" at bounding box center [73, 416] width 110 height 49
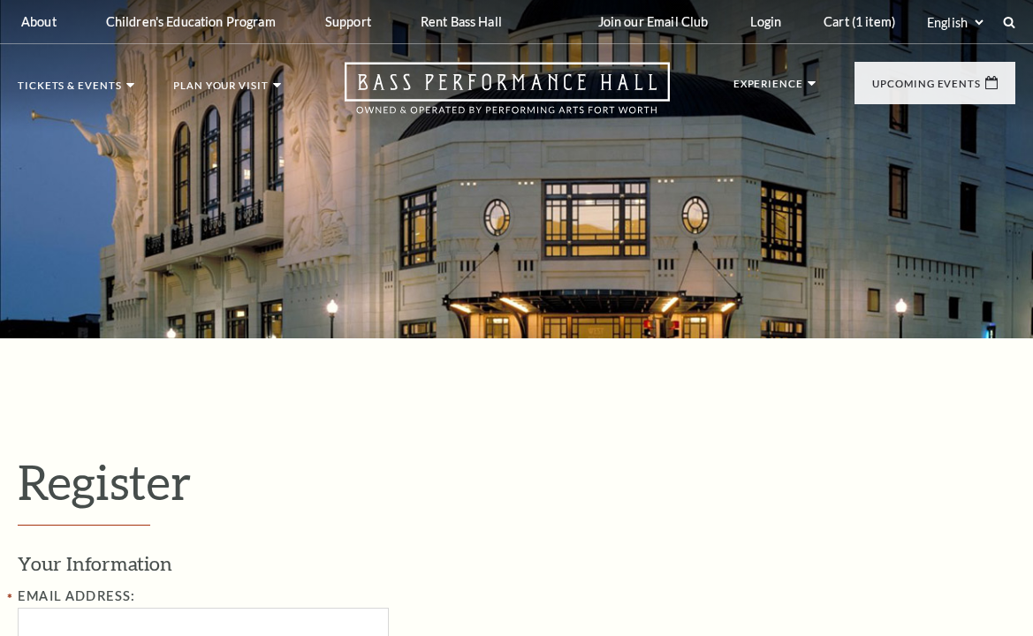
select select "1"
select select "[GEOGRAPHIC_DATA]"
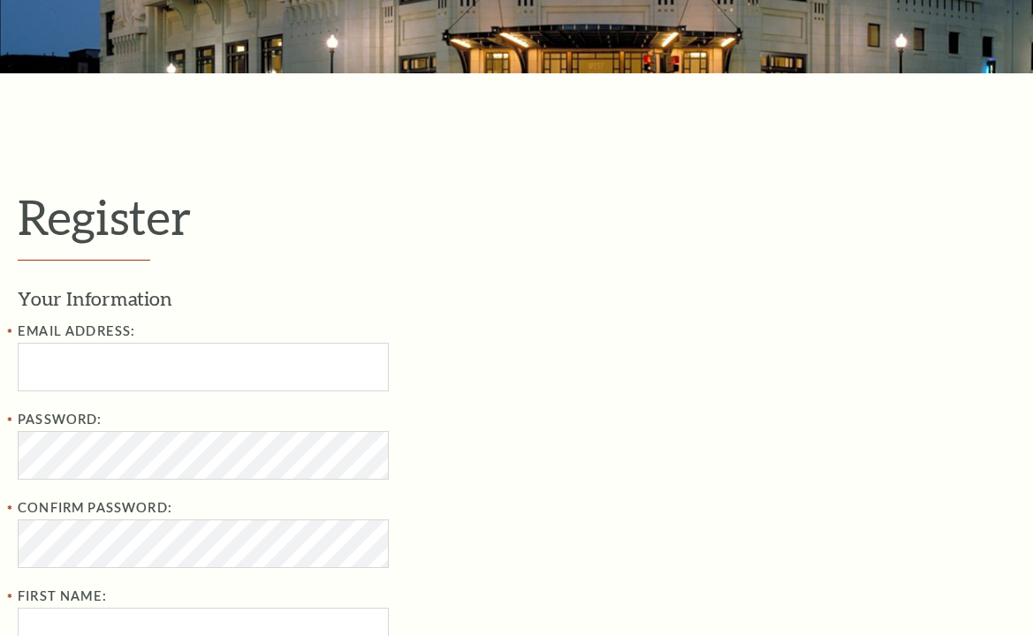
scroll to position [353, 0]
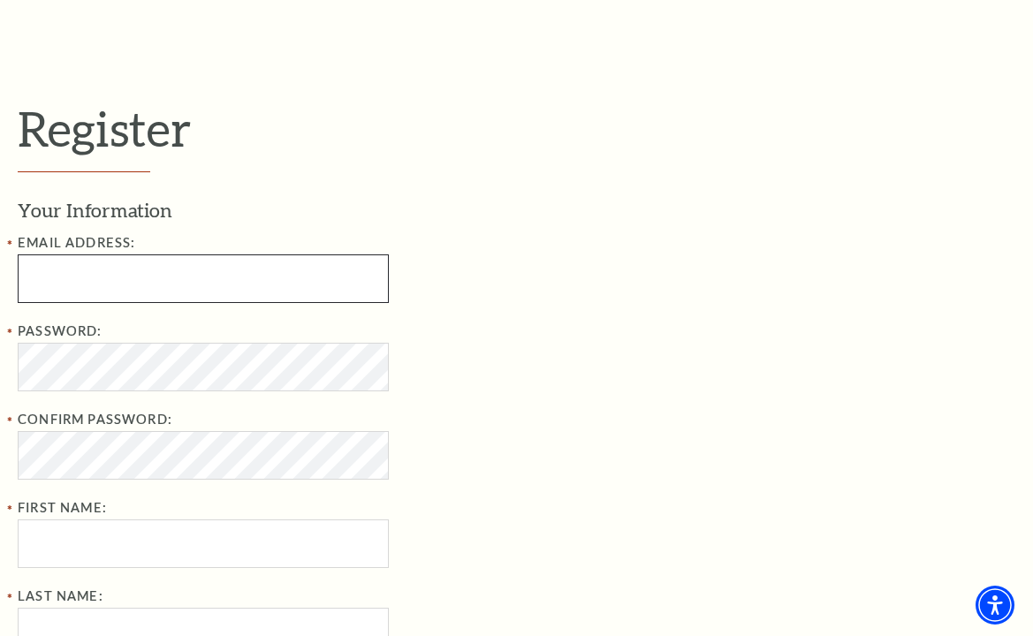
click at [58, 278] on input "Email Address:" at bounding box center [203, 278] width 371 height 49
paste input "[EMAIL_ADDRESS][DOMAIN_NAME]"
type input "[EMAIL_ADDRESS][DOMAIN_NAME]"
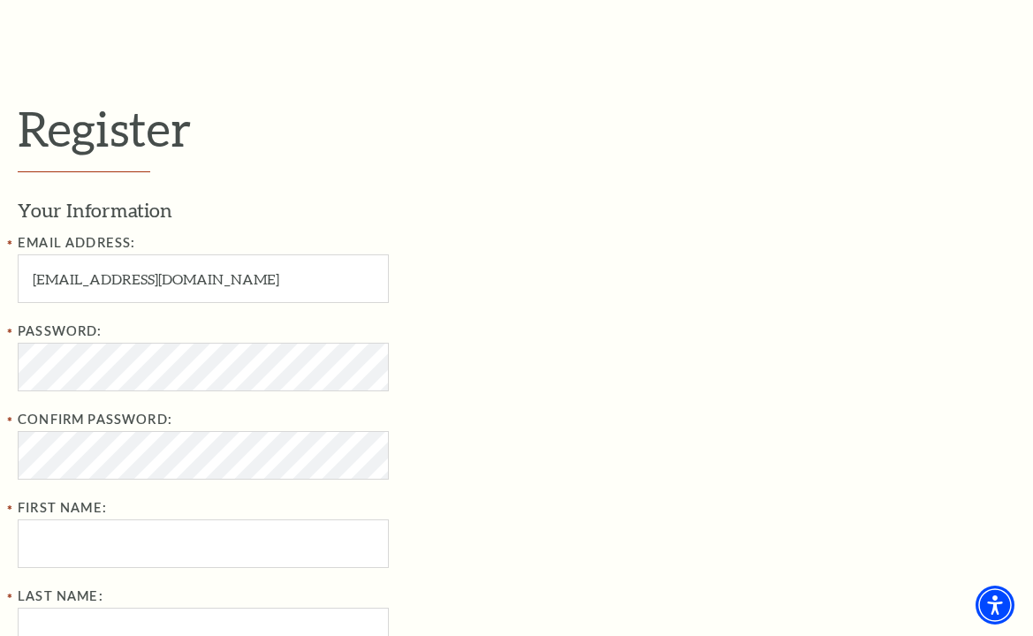
drag, startPoint x: 904, startPoint y: 386, endPoint x: 900, endPoint y: 398, distance: 12.0
click at [904, 386] on div "Your Information Email Address: [EMAIL_ADDRESS][DOMAIN_NAME] Password: Confirm …" at bounding box center [516, 471] width 997 height 548
click at [835, 352] on div "Your Information Email Address: [EMAIL_ADDRESS][DOMAIN_NAME] Password: Confirm …" at bounding box center [516, 488] width 997 height 582
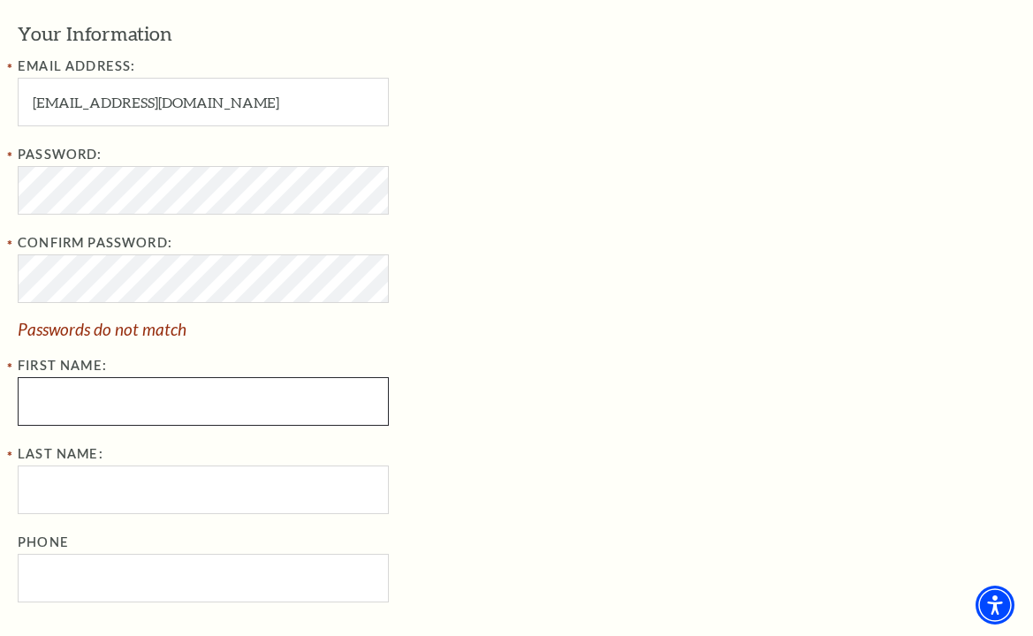
click at [49, 400] on input "First Name:" at bounding box center [203, 401] width 371 height 49
paste input "ira che"
click at [72, 405] on input "ira che" at bounding box center [203, 401] width 371 height 49
type input "ira"
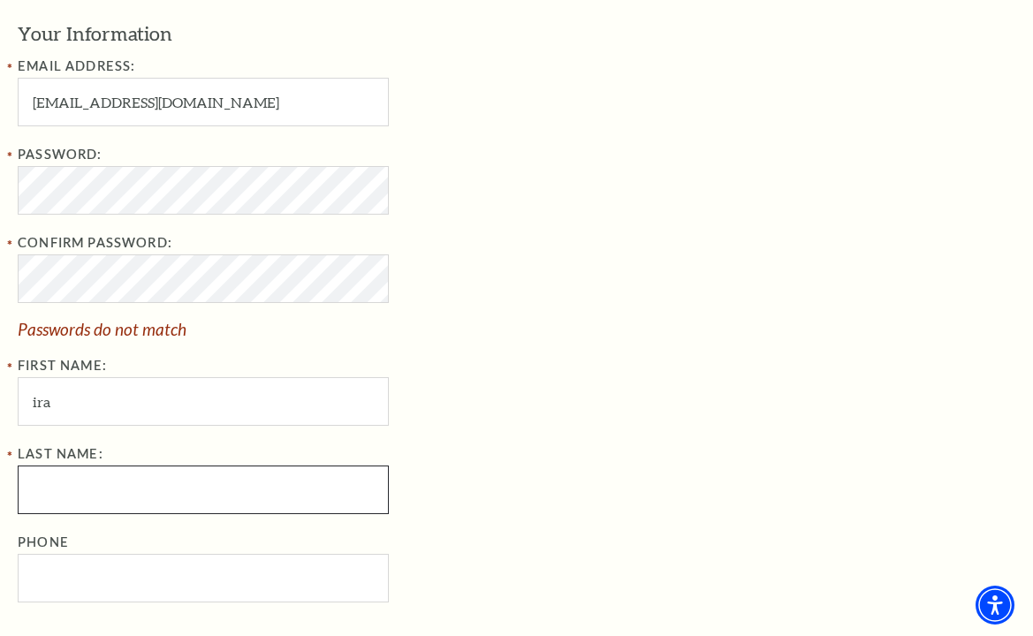
click at [46, 498] on input "Last Name:" at bounding box center [203, 490] width 371 height 49
paste input "che"
type input "che"
click at [1006, 360] on div "Your Information Email Address: ira.che@yahoo.com Password: Confirm Password: P…" at bounding box center [516, 311] width 997 height 582
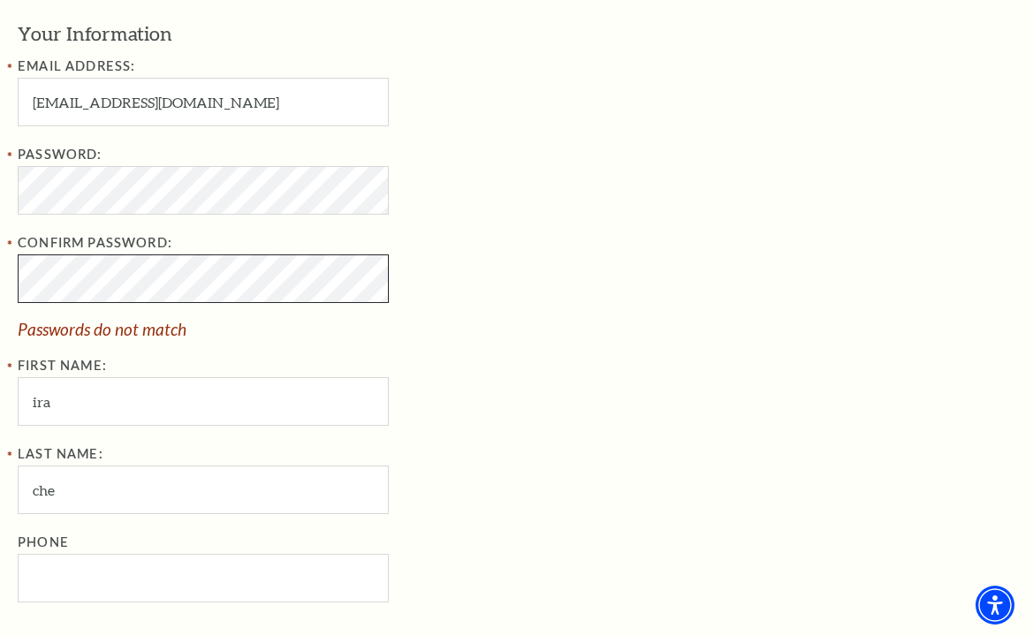
click at [518, 348] on div "Password: Confirm Password: Passwords do not match First Name: ira" at bounding box center [305, 285] width 574 height 282
click at [859, 421] on div "Your Information Email Address: ira.che@yahoo.com Password: Confirm Password: P…" at bounding box center [516, 311] width 997 height 582
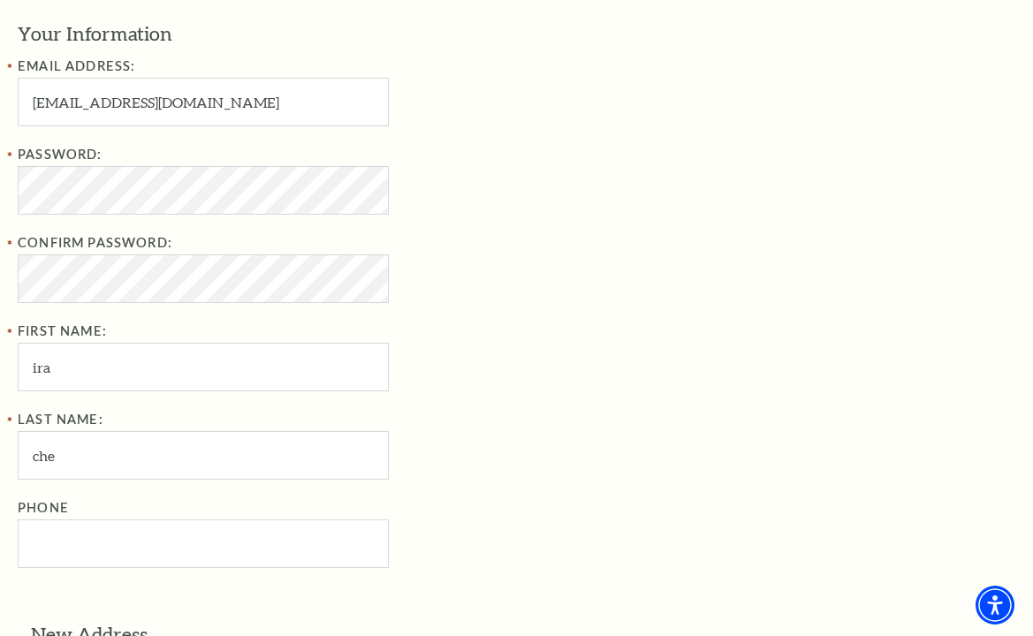
click at [551, 372] on div "Password: Confirm Password: First Name: ira" at bounding box center [305, 267] width 574 height 247
click at [882, 405] on div "Your Information Email Address: ira.che@yahoo.com Password: Confirm Password: F…" at bounding box center [516, 294] width 997 height 548
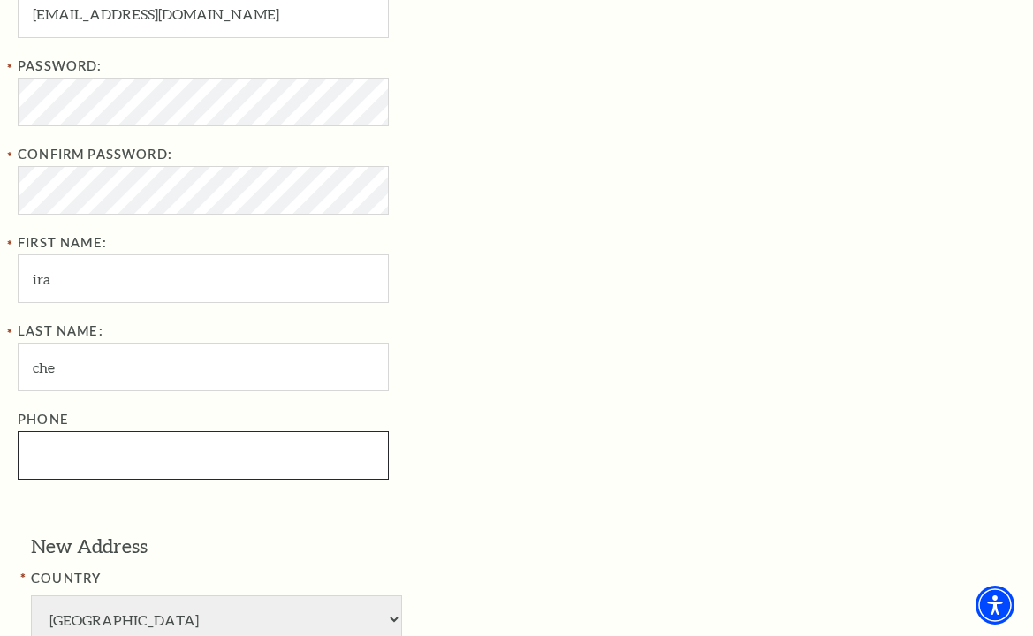
click at [38, 447] on input "Phone" at bounding box center [203, 455] width 371 height 49
paste input "682-288-9997"
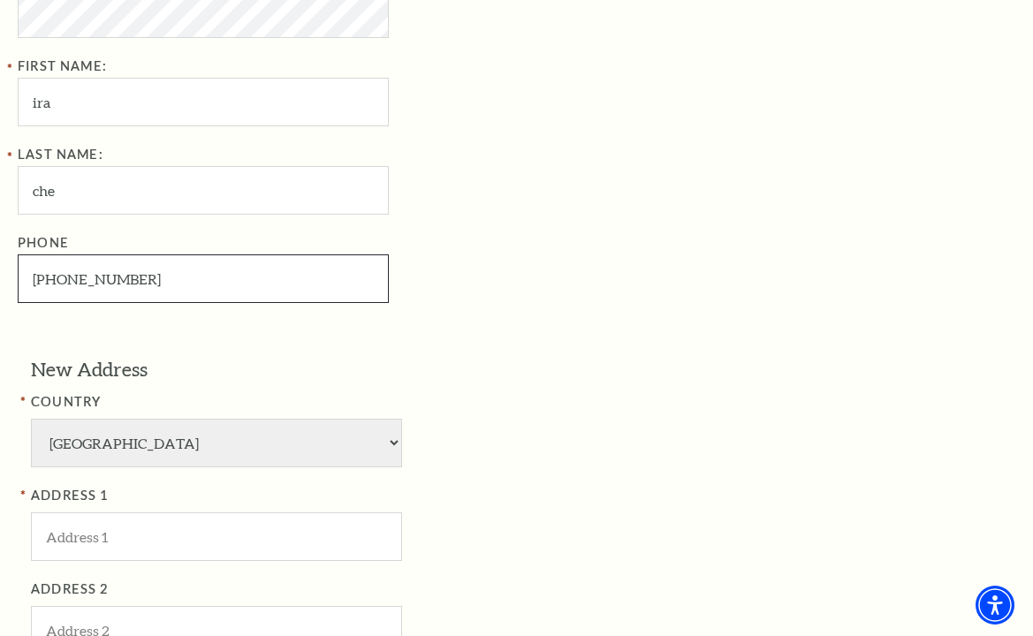
type input "682-288-9997"
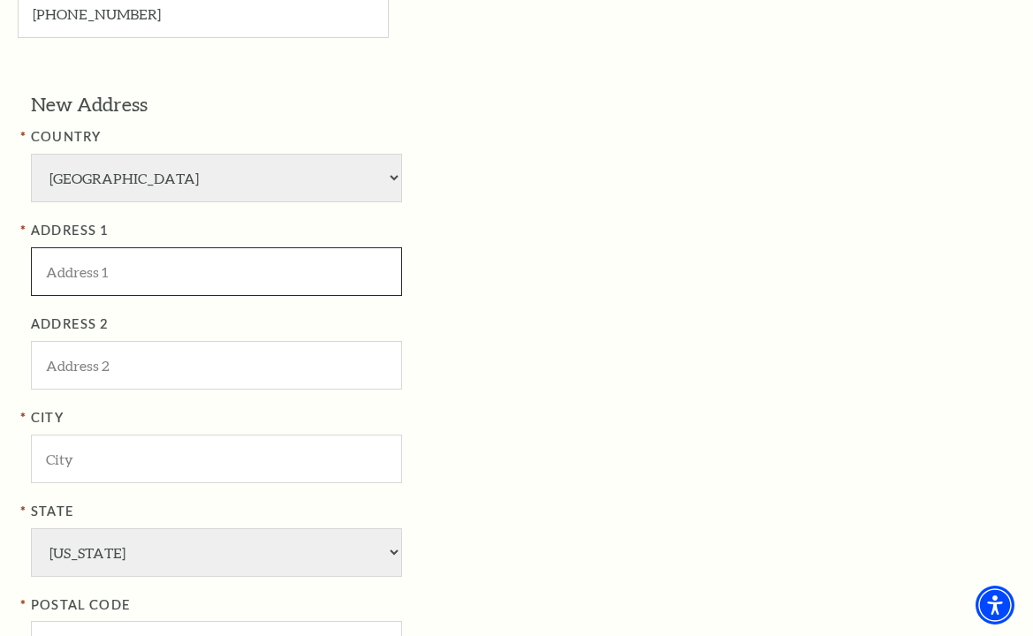
click at [68, 277] on input "ADDRESS 1" at bounding box center [216, 271] width 371 height 49
paste input "551 Griggs Ave, San Antonio, TX 78228, USA"
drag, startPoint x: 147, startPoint y: 274, endPoint x: 225, endPoint y: 274, distance: 78.6
click at [225, 274] on input "551 Griggs Ave, San Antonio, TX 78228, USA" at bounding box center [216, 271] width 371 height 49
type input "551 Griggs Ave, , TX 78228, USA"
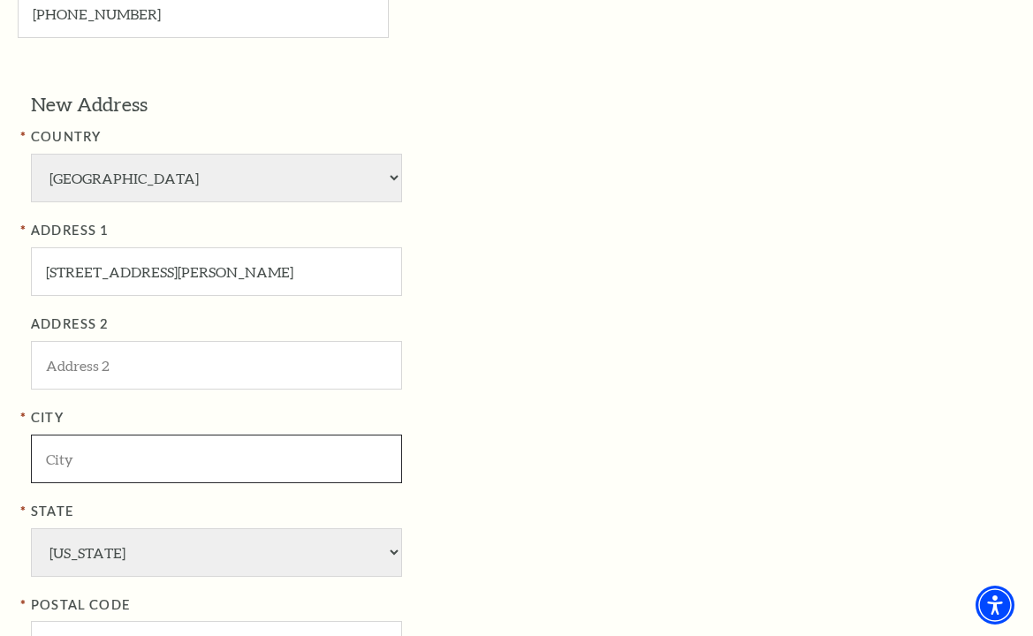
click at [91, 463] on input "City" at bounding box center [216, 459] width 371 height 49
paste input "San Antonio"
type input "San Antonio"
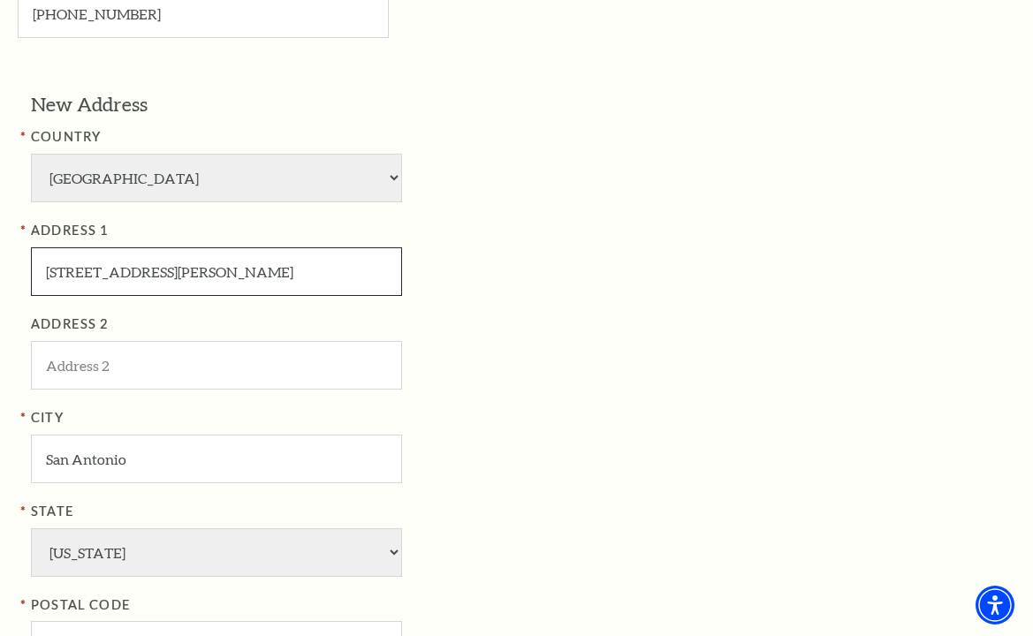
click at [190, 273] on input "551 Griggs Ave, , TX 78228, USA" at bounding box center [216, 271] width 371 height 49
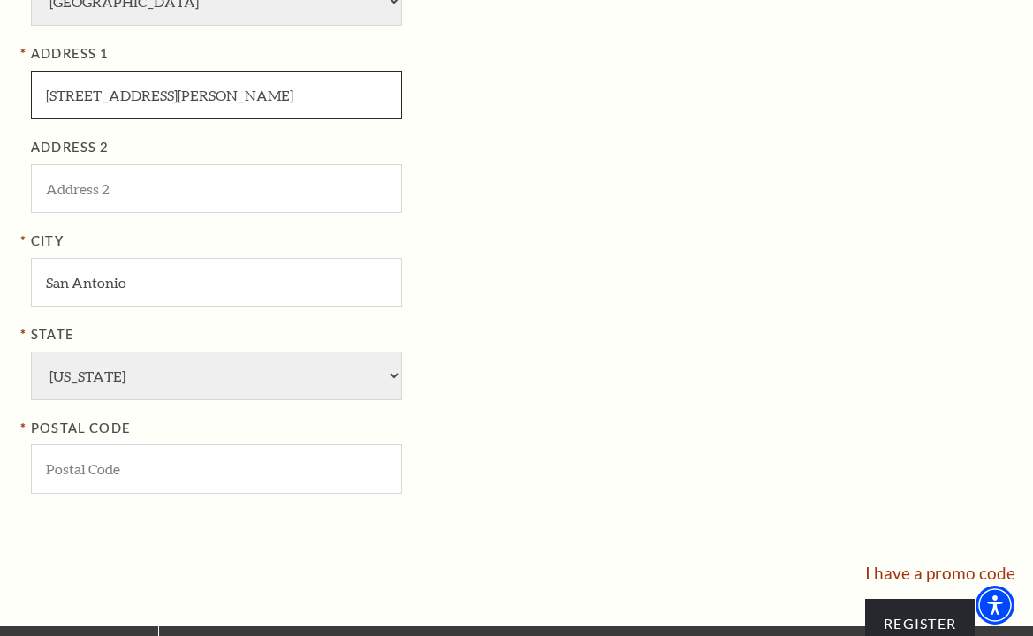
type input "551 Griggs Ave, , TX , USA"
click at [80, 471] on input "POSTAL CODE" at bounding box center [216, 468] width 371 height 49
paste input "78228"
type input "78228"
drag, startPoint x: 140, startPoint y: 101, endPoint x: 614, endPoint y: 107, distance: 473.6
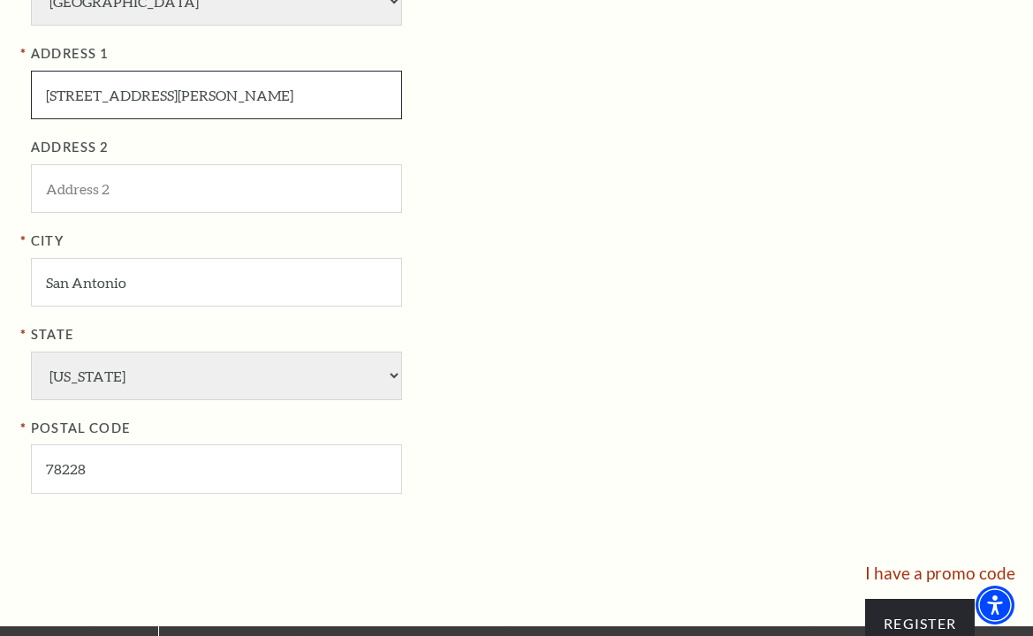
click at [614, 107] on div "New Address COUNTRY Afghanistan Albania Algeria Andorra Angola Antigua and Barb…" at bounding box center [516, 212] width 997 height 597
type input "551 Griggs Ave"
click at [570, 201] on div "ADDRESS 2" at bounding box center [318, 175] width 574 height 76
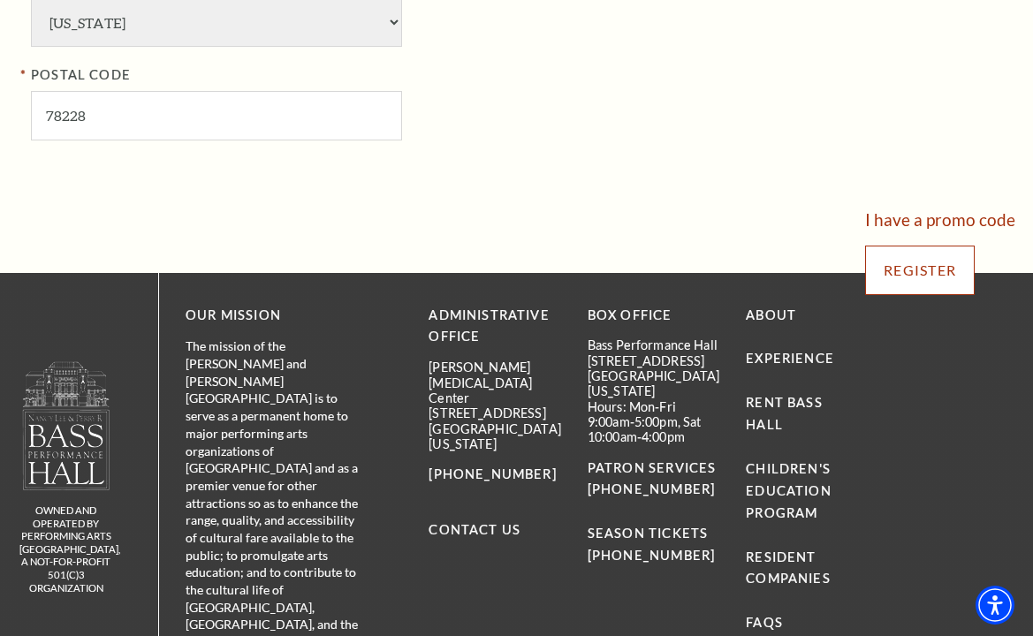
click at [944, 276] on input "Register" at bounding box center [920, 270] width 110 height 49
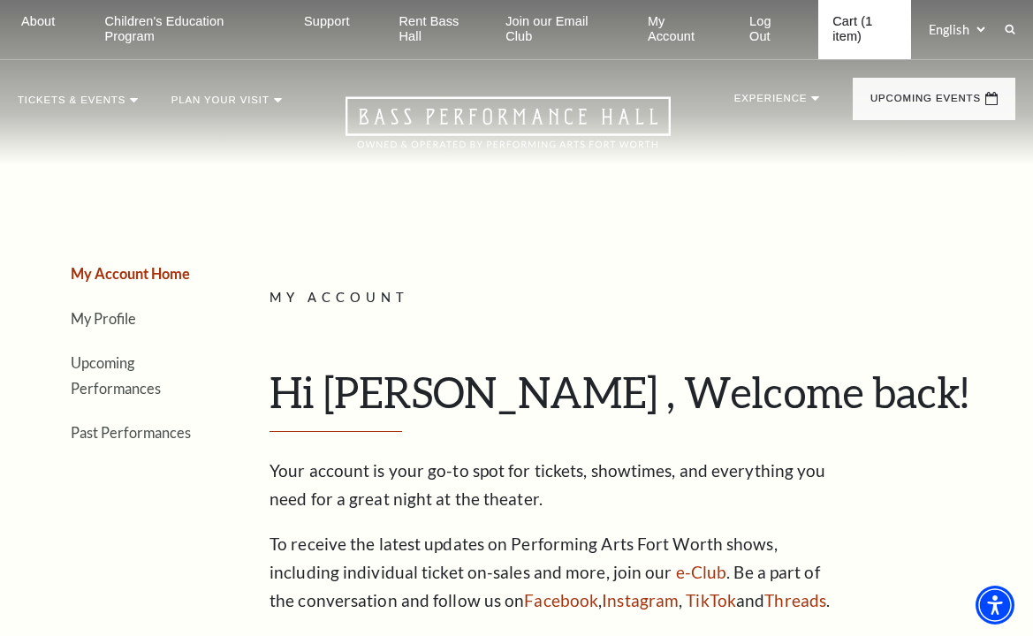
click at [849, 17] on link "Cart (1 item)" at bounding box center [864, 29] width 92 height 59
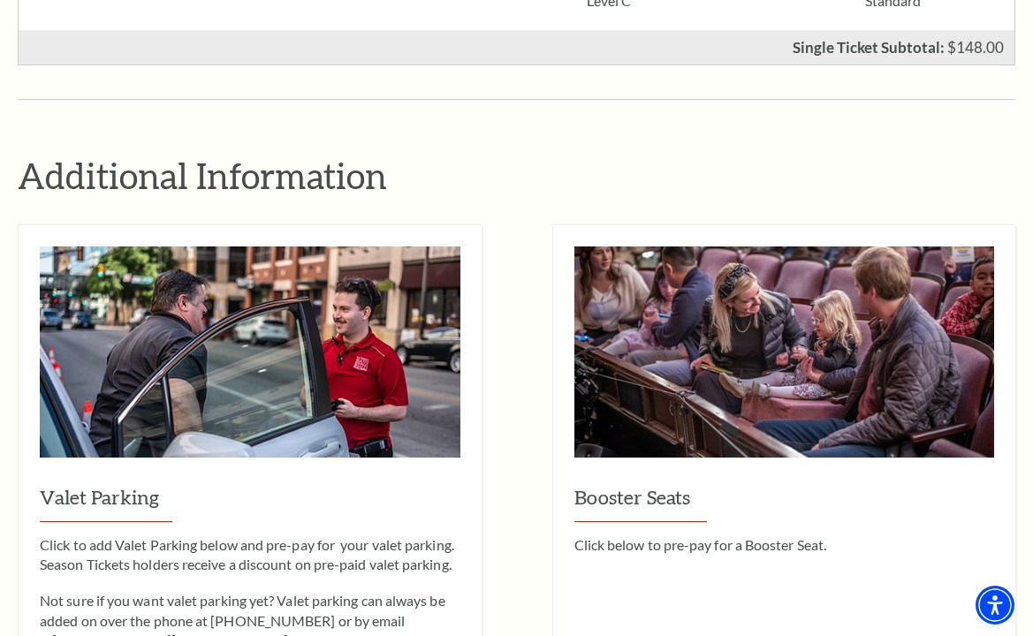
scroll to position [618, 0]
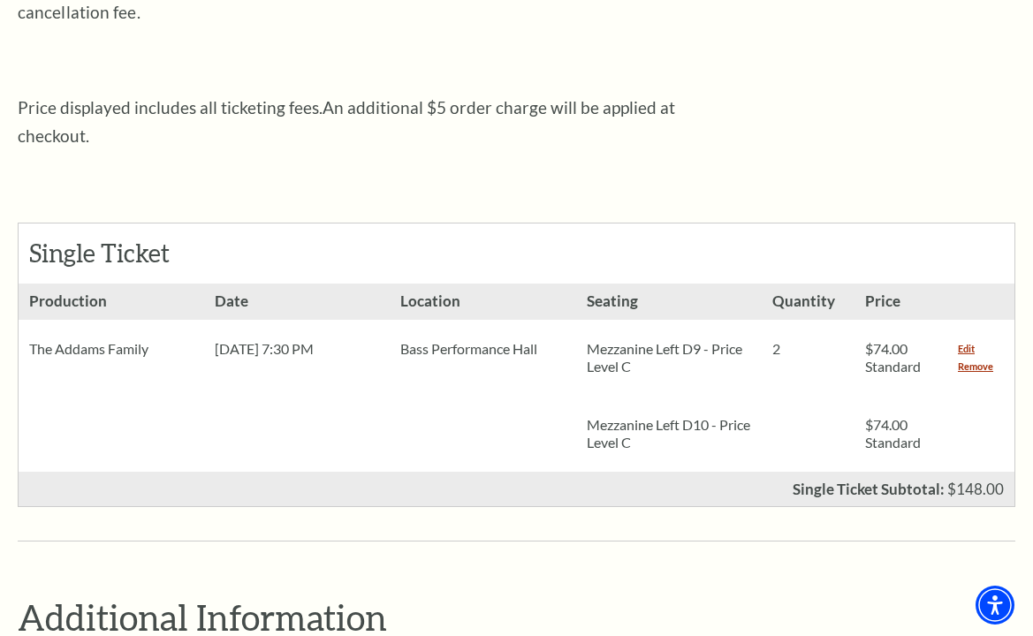
click at [968, 517] on div "Shopping Cart Due to the nature of live entertainment, dates, times, performers…" at bounding box center [516, 556] width 997 height 1852
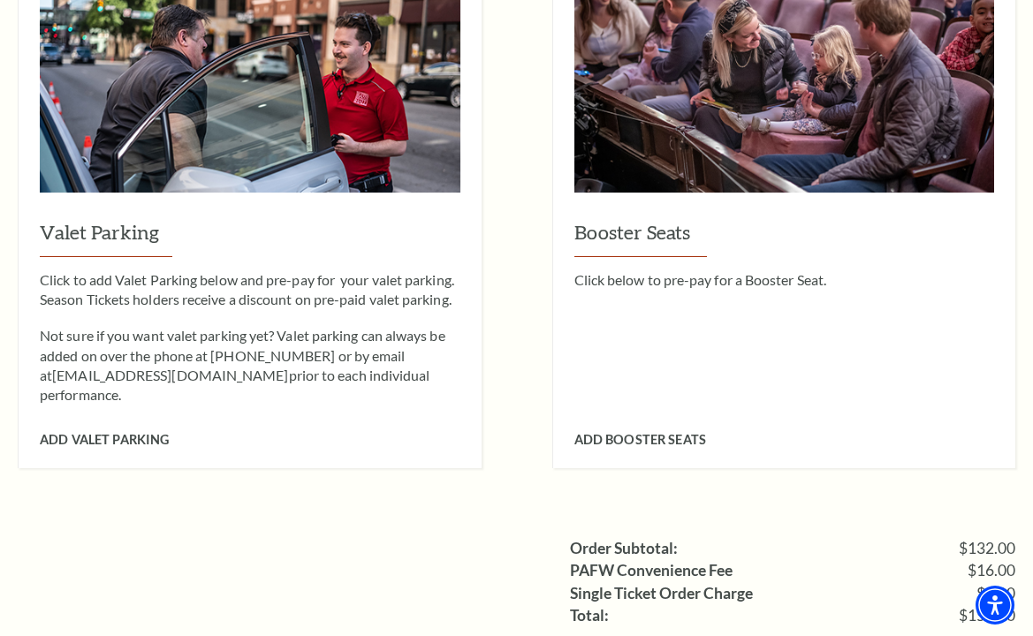
scroll to position [1590, 0]
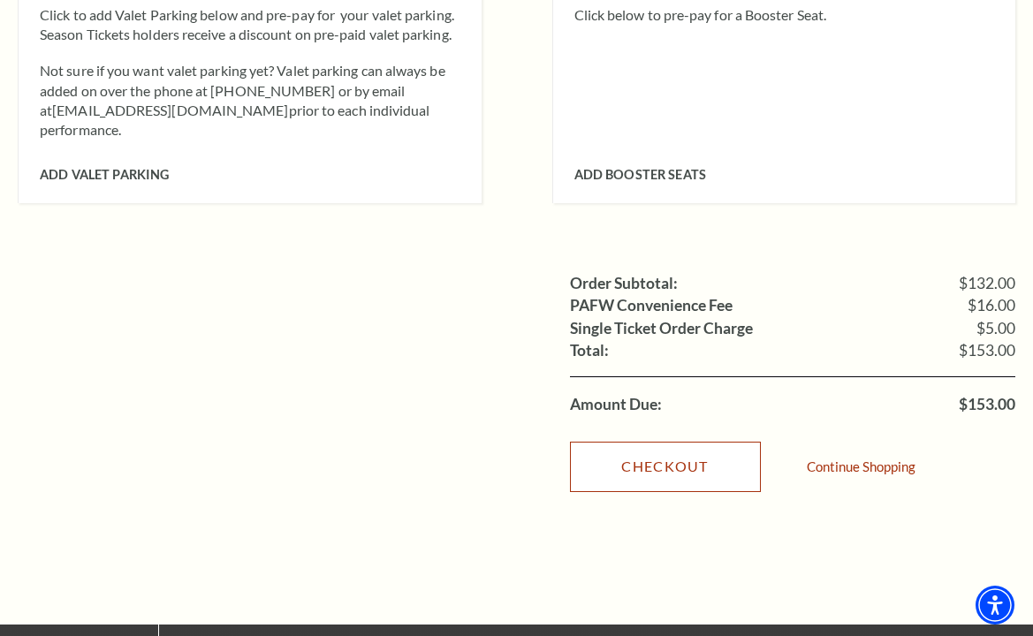
click at [687, 442] on link "Checkout" at bounding box center [665, 466] width 191 height 49
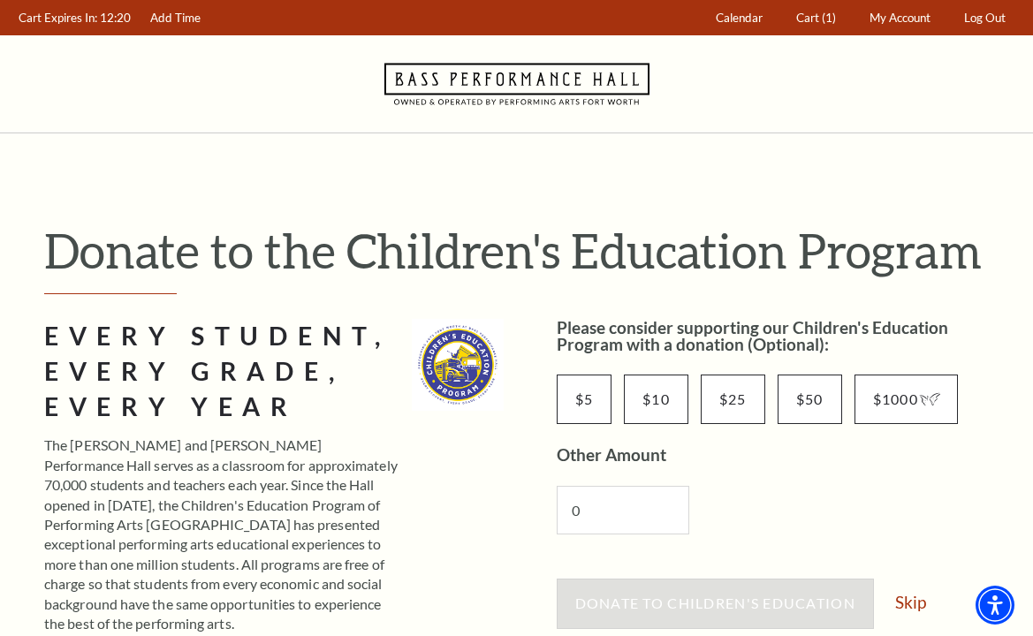
click at [966, 483] on div "0" at bounding box center [774, 510] width 434 height 84
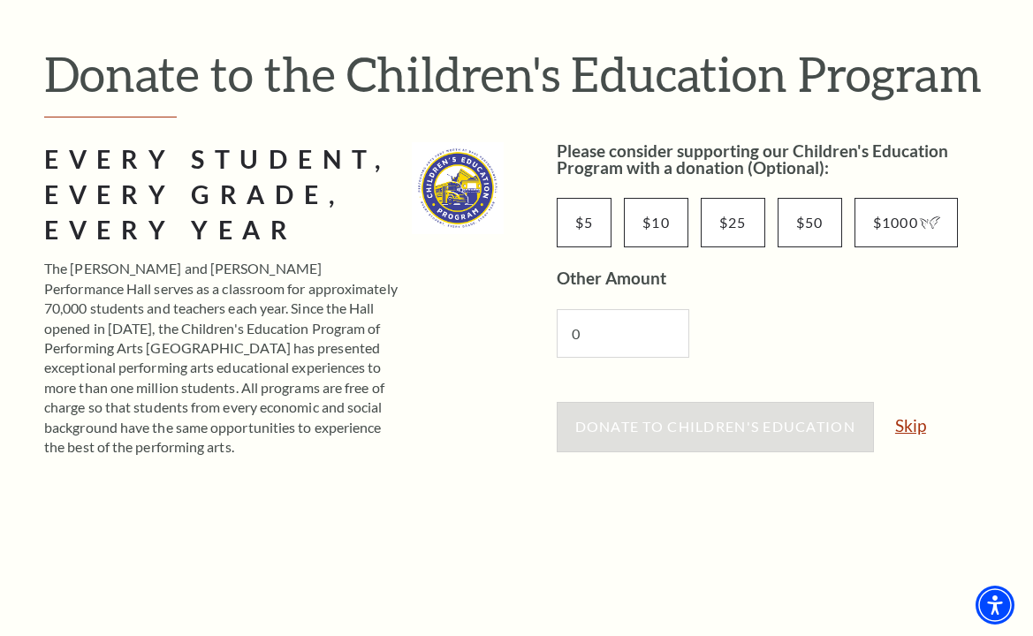
click at [914, 426] on link "Skip" at bounding box center [910, 425] width 31 height 17
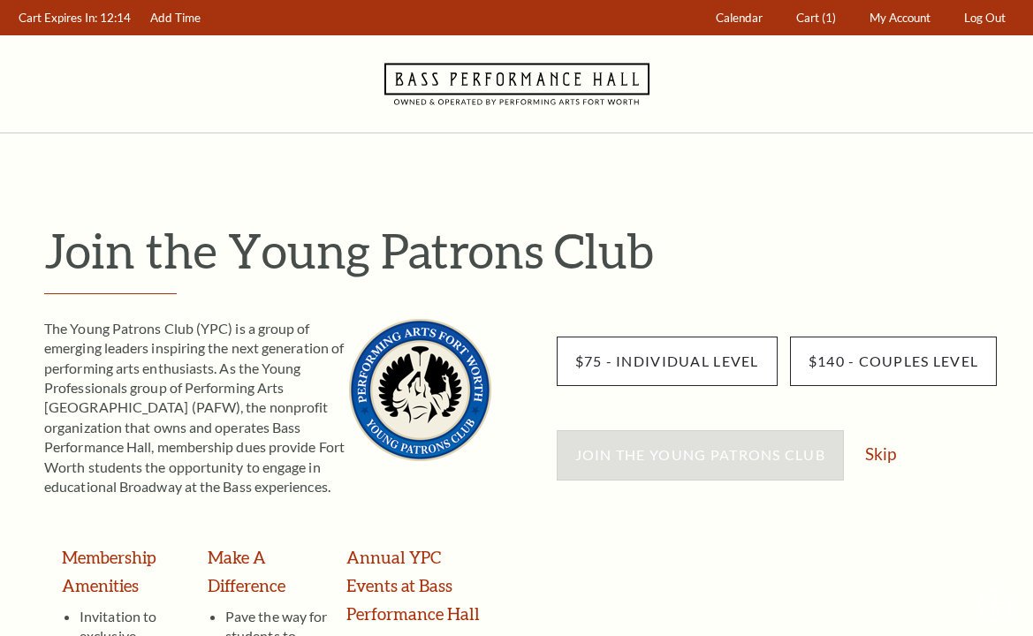
scroll to position [88, 0]
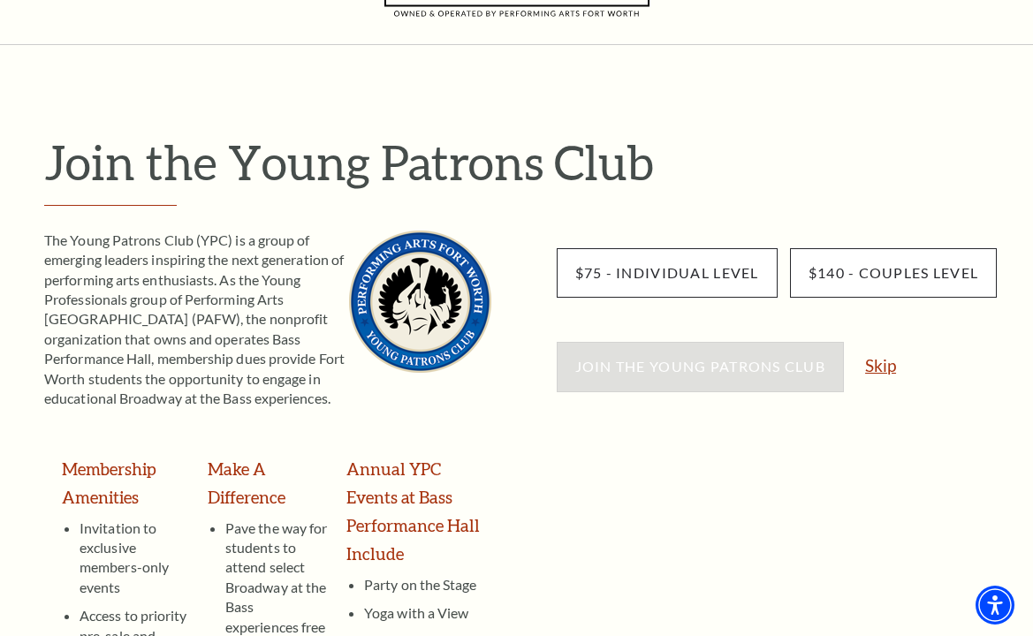
click at [886, 364] on link "Skip" at bounding box center [880, 365] width 31 height 17
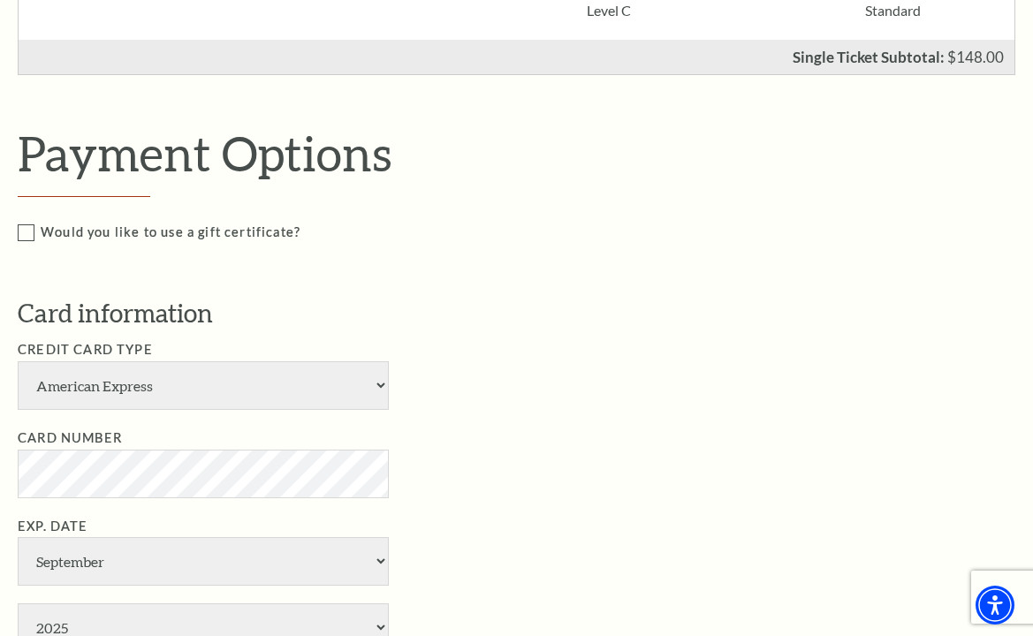
scroll to position [795, 0]
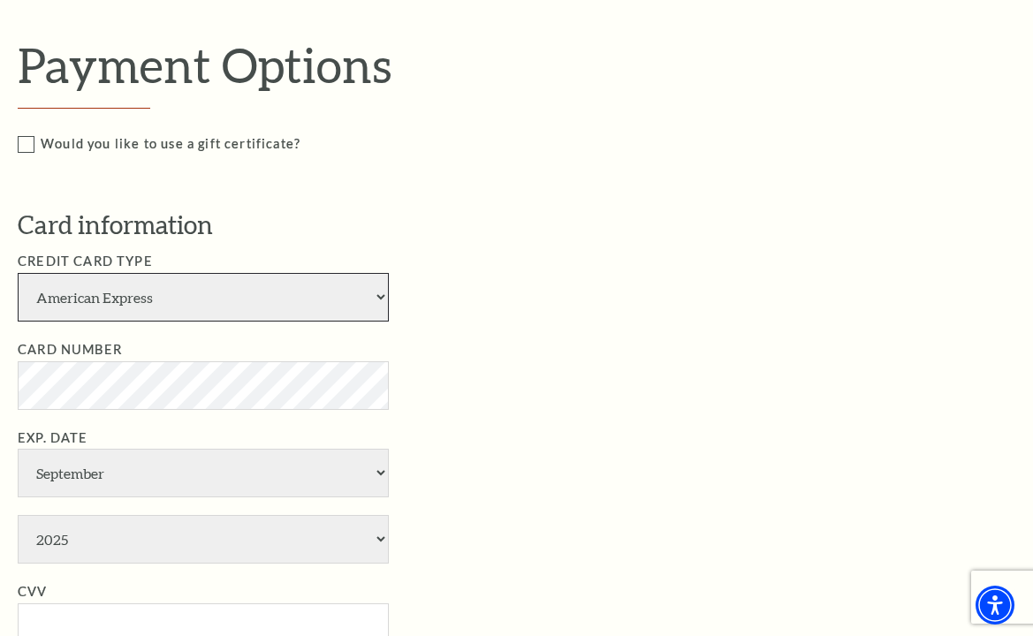
click at [76, 292] on select "American Express Visa Master Card Discover" at bounding box center [203, 297] width 371 height 49
select select "25"
click at [18, 273] on select "American Express Visa Master Card Discover" at bounding box center [203, 297] width 371 height 49
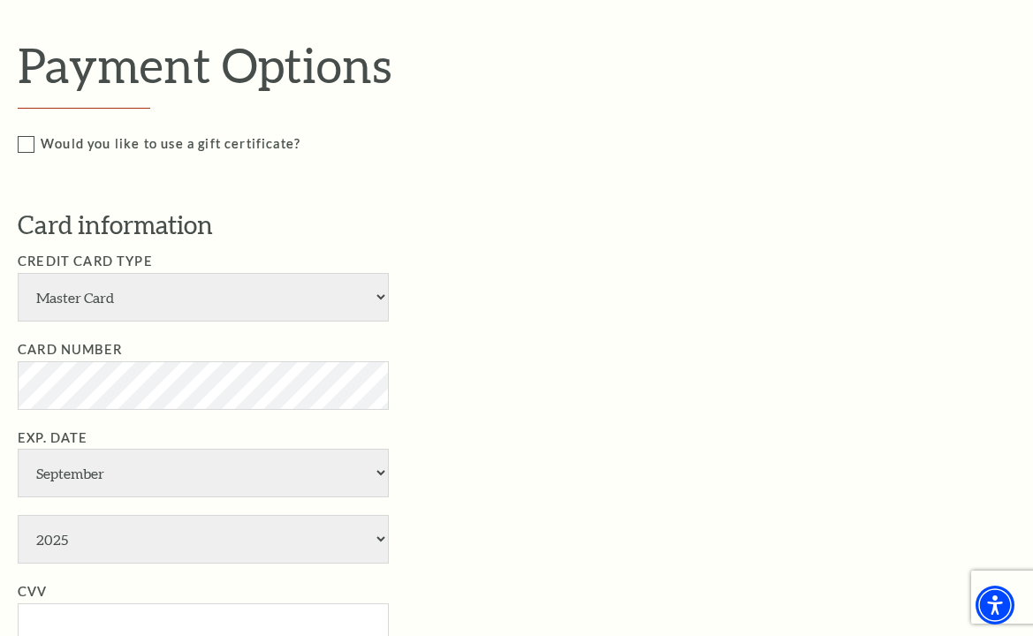
click at [913, 406] on li "Card Number" at bounding box center [529, 374] width 1023 height 71
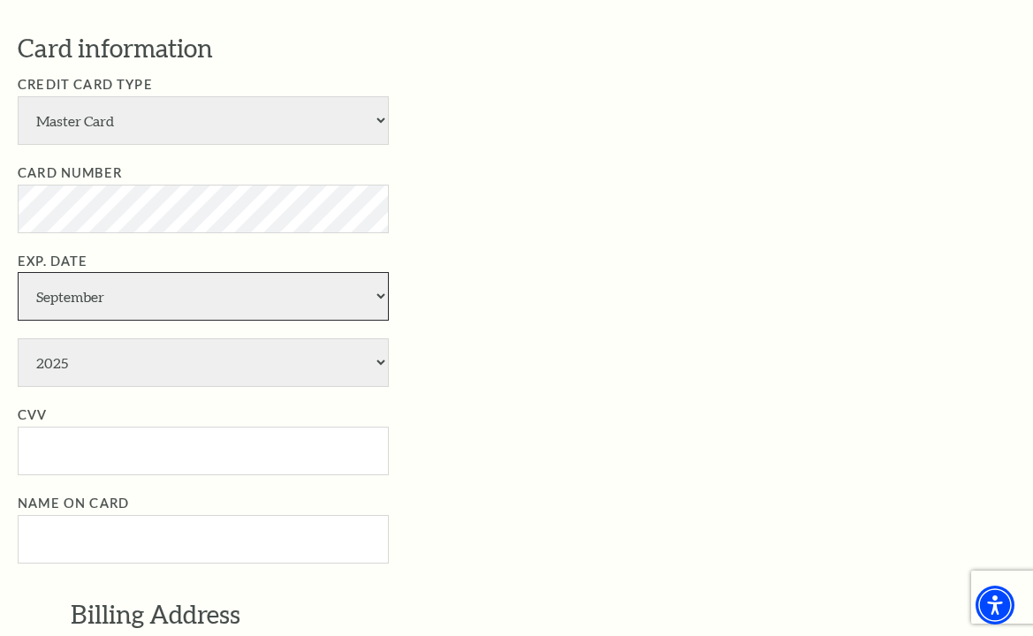
click at [74, 288] on select "January February March April May June July August September October November De…" at bounding box center [203, 296] width 371 height 49
select select "10"
click at [18, 272] on select "January February March April May June July August September October November De…" at bounding box center [203, 296] width 371 height 49
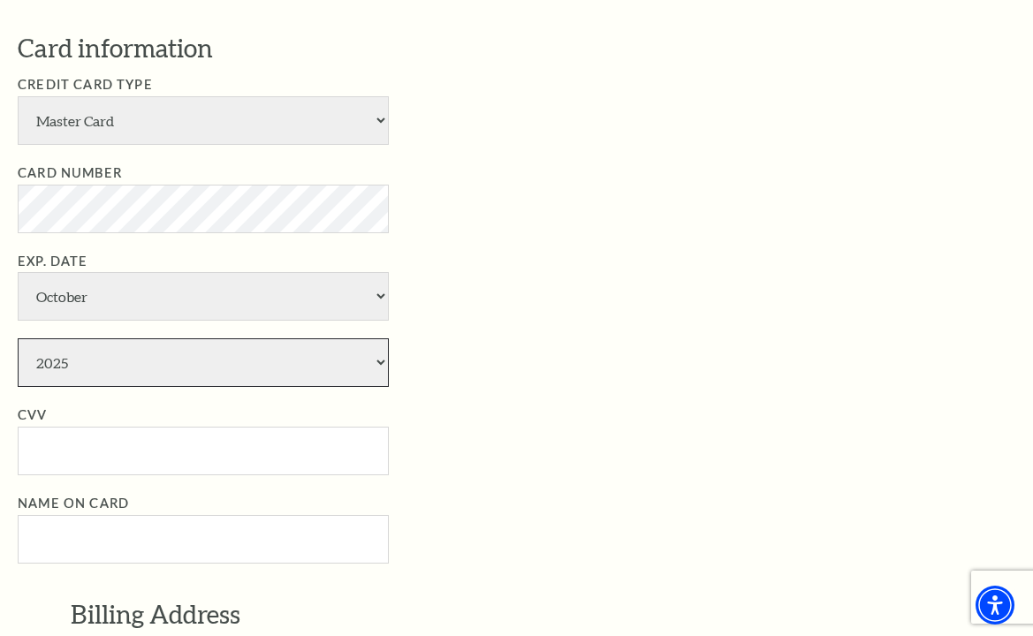
click at [81, 373] on select "2025 2026 2027 2028 2029 2030 2031 2032 2033 2034" at bounding box center [203, 362] width 371 height 49
select select "2028"
click at [18, 338] on select "2025 2026 2027 2028 2029 2030 2031 2032 2033 2034" at bounding box center [203, 362] width 371 height 49
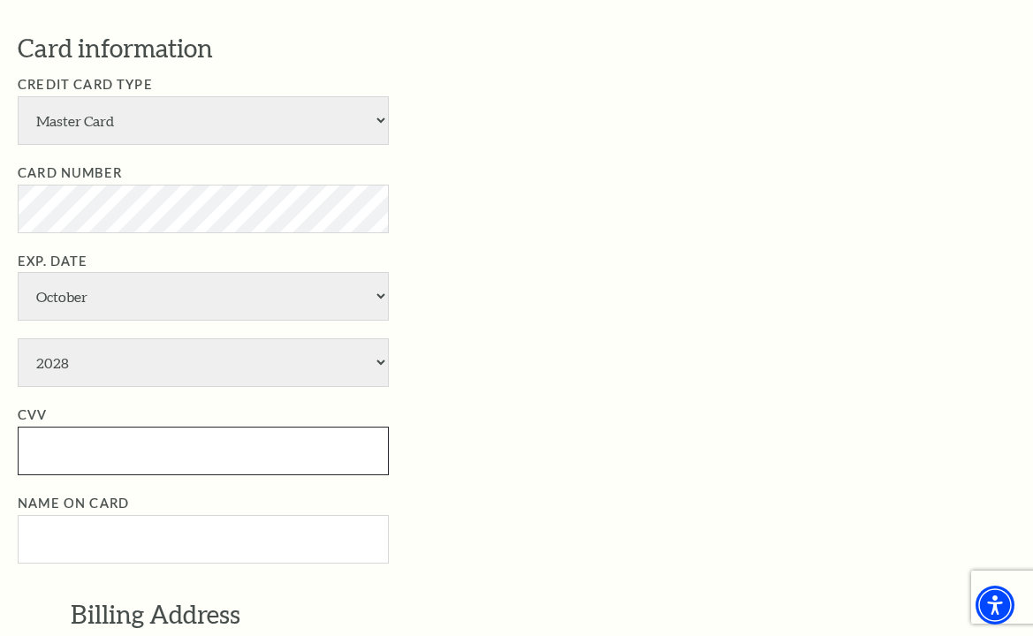
click at [34, 451] on input "CVV" at bounding box center [203, 451] width 371 height 49
type input "392"
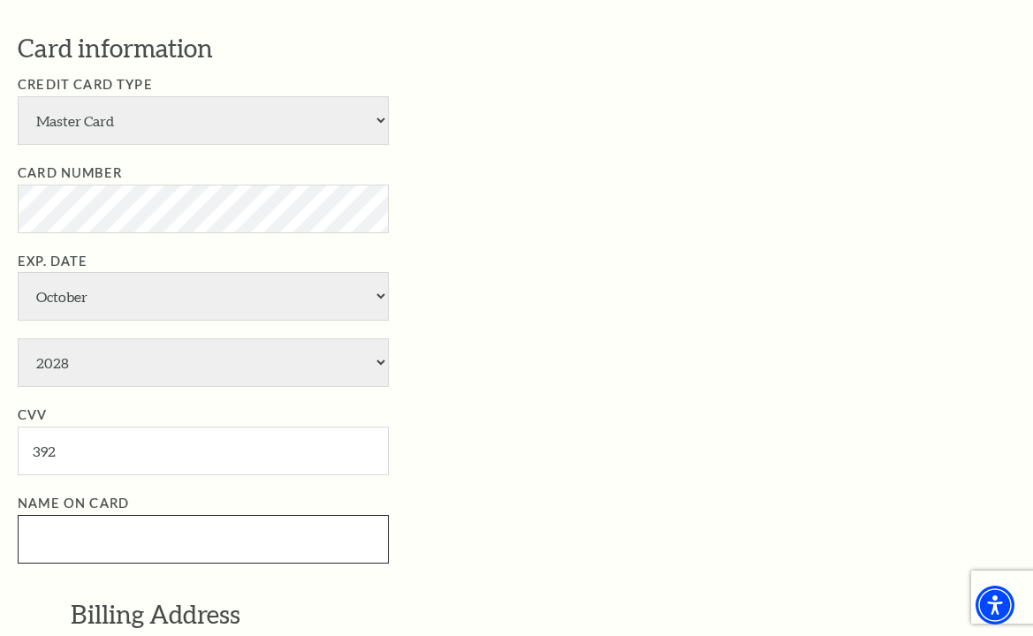
click at [62, 535] on input "Name on Card" at bounding box center [203, 539] width 371 height 49
drag, startPoint x: 837, startPoint y: 395, endPoint x: 791, endPoint y: 469, distance: 87.3
click at [837, 395] on ul "Credit Card Type American Express Visa Master Card Discover Card Number Exp. Da…" at bounding box center [529, 318] width 1023 height 489
click at [93, 541] on input "Name on Card" at bounding box center [203, 539] width 371 height 49
paste input "ira che"
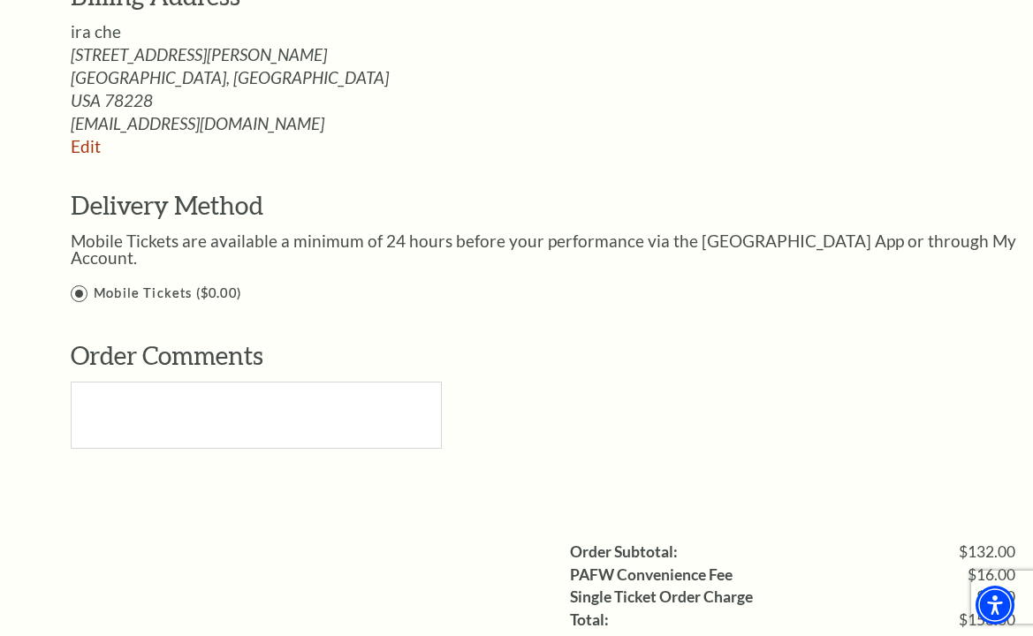
scroll to position [1855, 0]
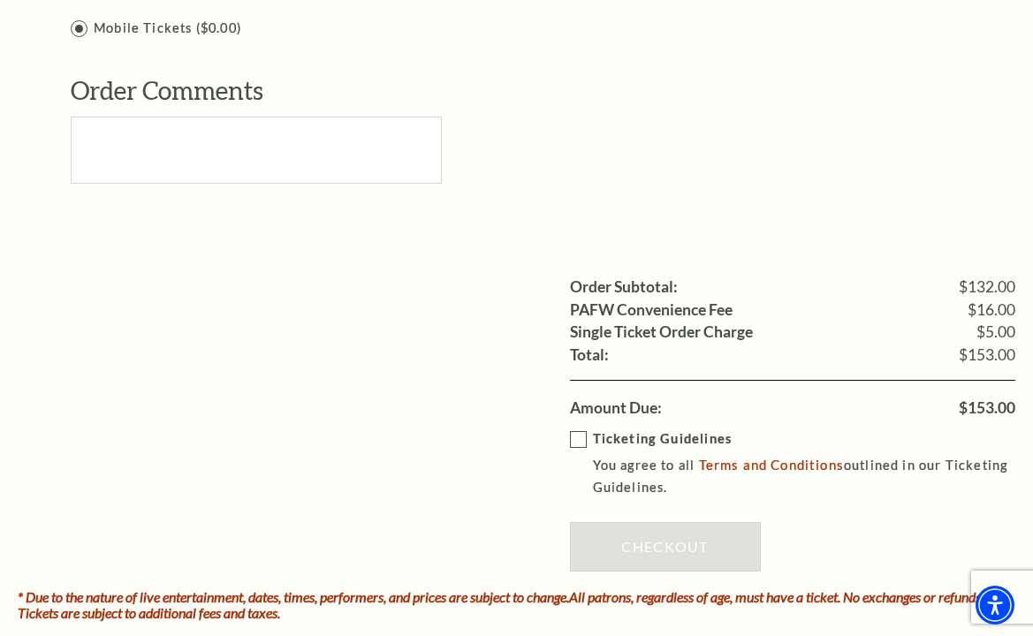
type input "ira che"
click at [577, 428] on label "Ticketing Guidelines You agree to all Terms and Conditions outlined in our Tick…" at bounding box center [805, 463] width 471 height 71
click at [0, 0] on input "Ticketing Guidelines You agree to all Terms and Conditions outlined in our Tick…" at bounding box center [0, 0] width 0 height 0
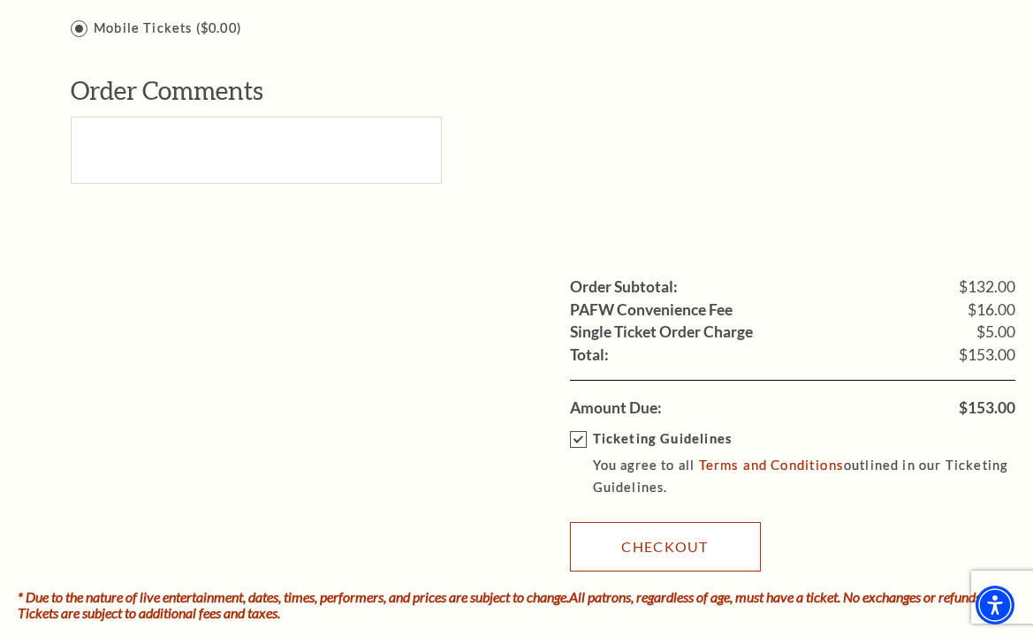
click at [634, 530] on link "Checkout" at bounding box center [665, 546] width 191 height 49
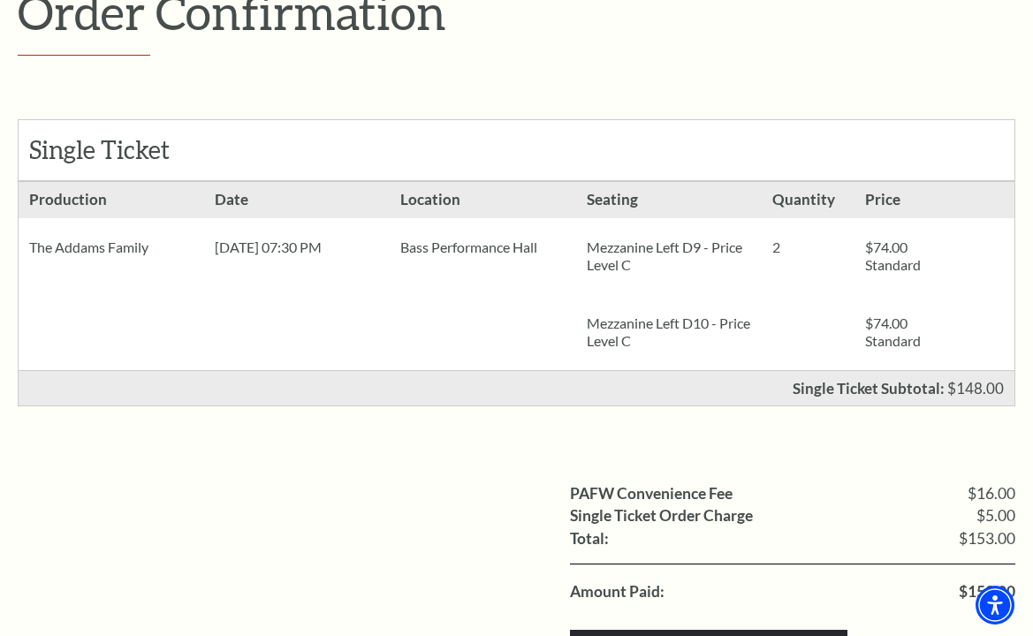
scroll to position [353, 0]
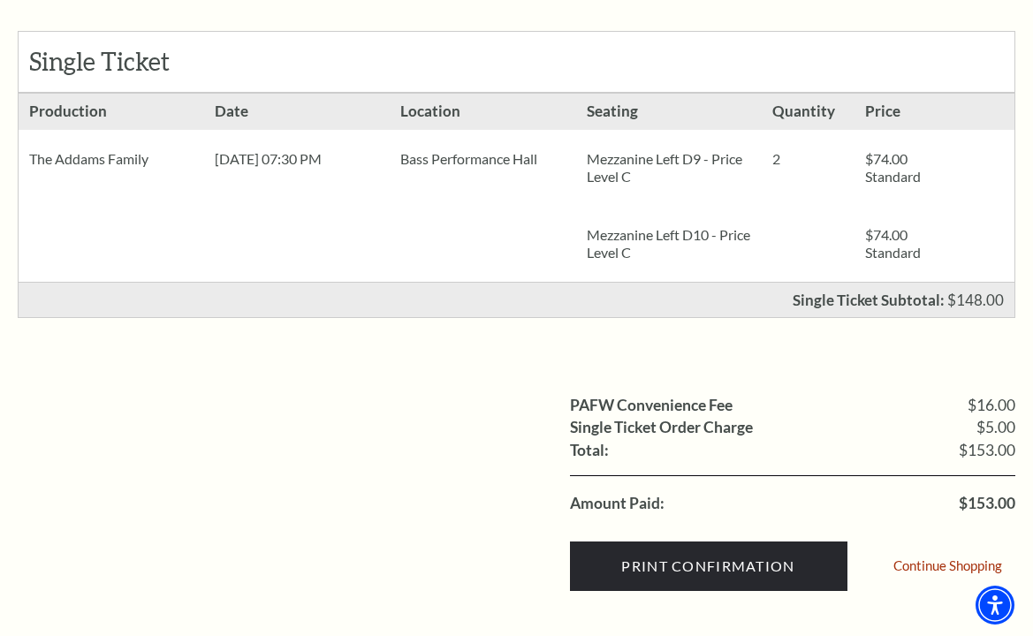
click at [829, 406] on li "PAFW Convenience Fee $16.00" at bounding box center [793, 405] width 446 height 23
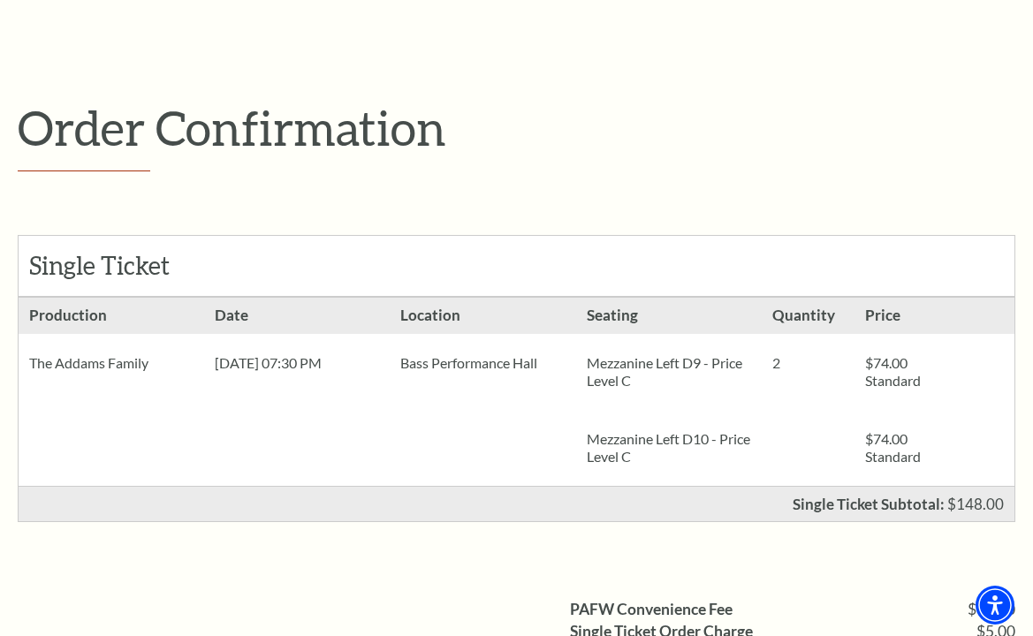
click at [906, 168] on h1 "Order Confirmation" at bounding box center [516, 135] width 997 height 72
